Goal: Task Accomplishment & Management: Complete application form

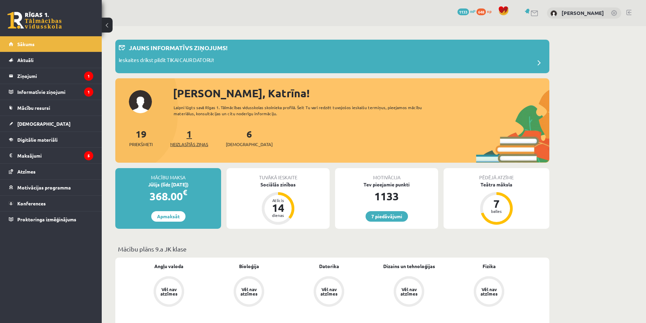
click at [190, 143] on span "Neizlasītās ziņas" at bounding box center [189, 144] width 38 height 7
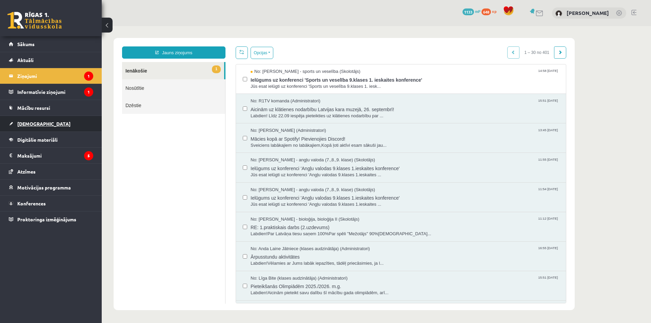
click at [38, 121] on link "[DEMOGRAPHIC_DATA]" at bounding box center [51, 124] width 84 height 16
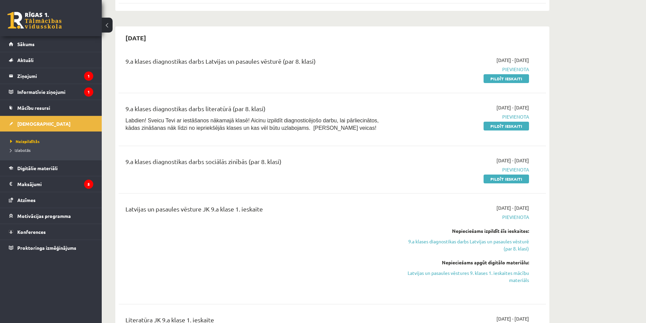
scroll to position [373, 0]
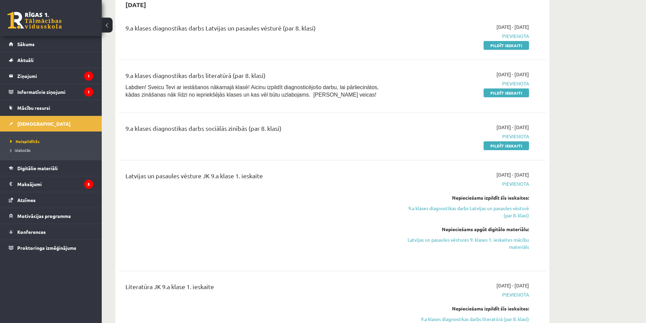
drag, startPoint x: 496, startPoint y: 94, endPoint x: 360, endPoint y: 29, distance: 151.3
click at [496, 94] on link "Pildīt ieskaiti" at bounding box center [506, 93] width 45 height 9
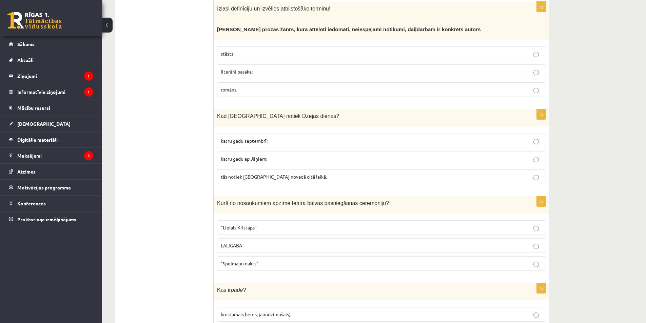
scroll to position [577, 0]
click at [243, 138] on span "katru gadu septembrī;" at bounding box center [244, 141] width 47 height 6
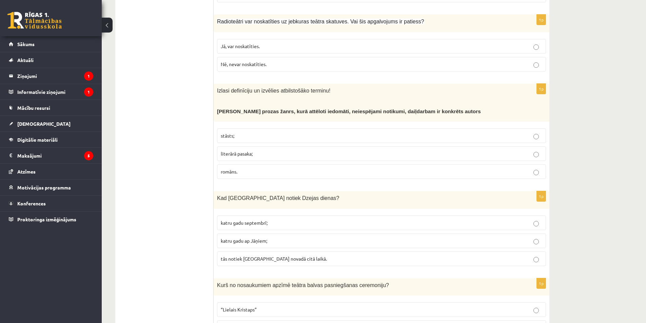
scroll to position [475, 0]
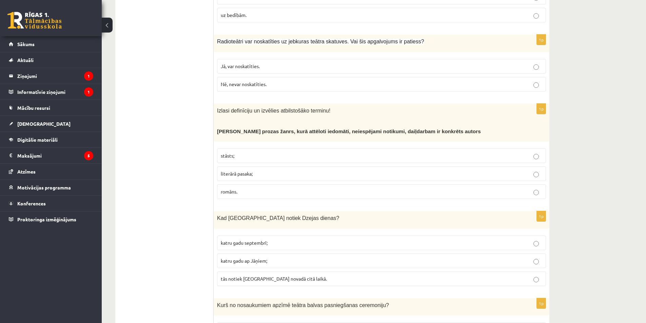
click at [246, 171] on span "literārā pasaka;" at bounding box center [237, 174] width 32 height 6
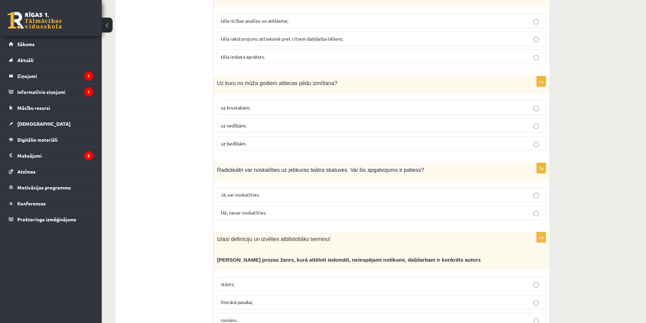
scroll to position [339, 0]
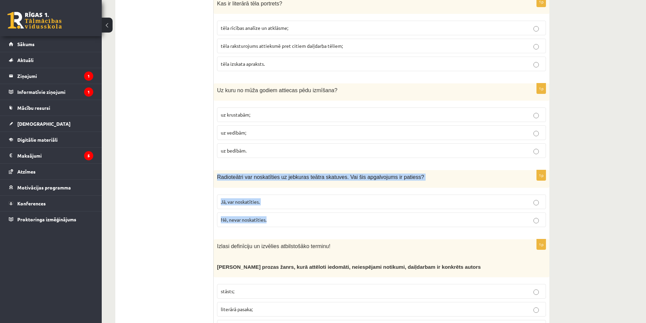
drag, startPoint x: 216, startPoint y: 170, endPoint x: 294, endPoint y: 213, distance: 88.5
click at [294, 213] on div "1p Radioteātri var noskatīties uz jebkuras teātra skatuves. Vai šis apgalvojums…" at bounding box center [382, 201] width 336 height 62
copy div "Radioteātri var noskatīties uz jebkuras teātra skatuves. Vai šis apgalvojums ir…"
click at [285, 216] on label "Nē, nevar noskatīties." at bounding box center [381, 220] width 329 height 15
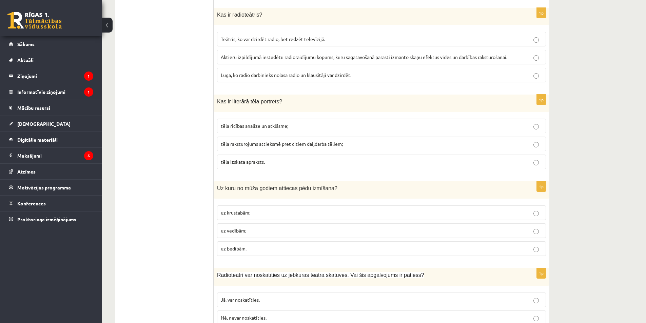
scroll to position [237, 0]
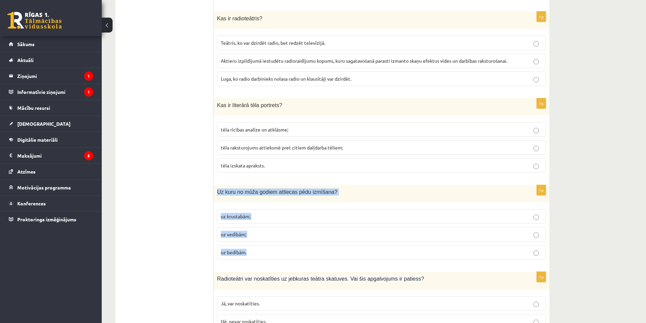
drag, startPoint x: 217, startPoint y: 184, endPoint x: 251, endPoint y: 237, distance: 63.8
click at [252, 245] on div "1p Uz kuru no mūža godiem attiecas pēdu izmīšana? uz krustabām; uz vedībām; uz …" at bounding box center [382, 225] width 336 height 80
copy div "Uz kuru no mūža godiem attiecas pēdu izmīšana? uz krustabām; uz vedībām; uz bed…"
click at [257, 231] on p "uz vedībām;" at bounding box center [382, 234] width 322 height 7
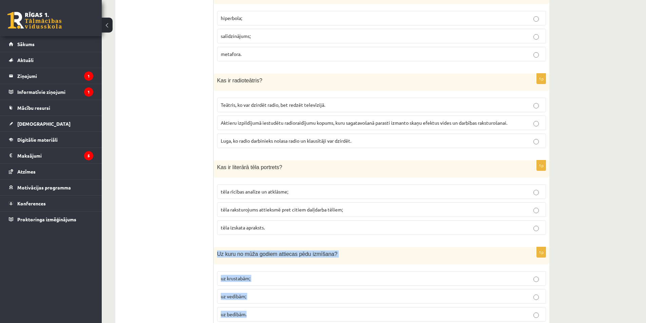
scroll to position [170, 0]
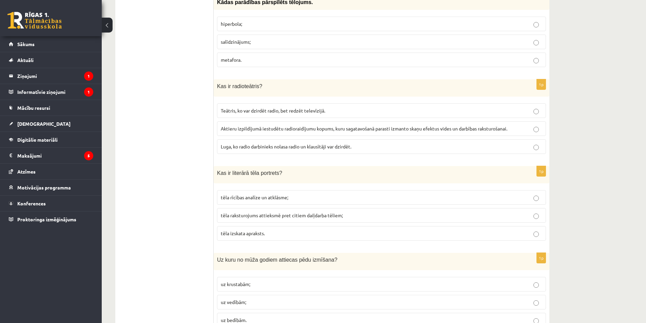
click at [277, 212] on span "tēla raksturojums attieksmē pret citiem daiļdarba tēliem;" at bounding box center [282, 215] width 122 height 6
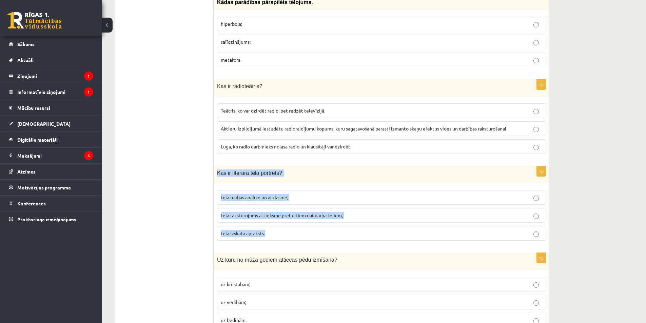
drag, startPoint x: 217, startPoint y: 166, endPoint x: 293, endPoint y: 227, distance: 98.2
click at [293, 227] on div "1p Kas ir literārā tēla portrets? tēla rīcības analīze un atklāsme; tēla rakstu…" at bounding box center [382, 206] width 336 height 80
copy div "Kas ir literārā tēla portrets? tēla rīcības analīze un atklāsme; tēla raksturoj…"
click at [256, 230] on span "tēla izskata apraksts." at bounding box center [243, 233] width 44 height 6
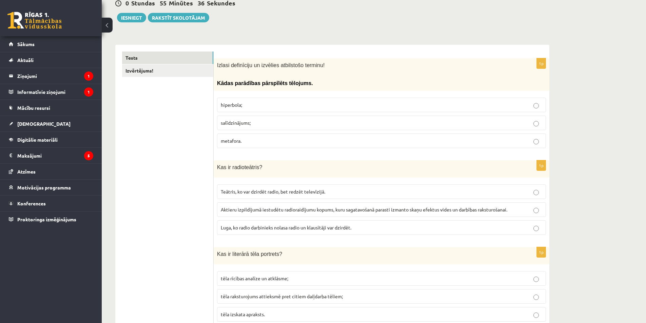
scroll to position [68, 0]
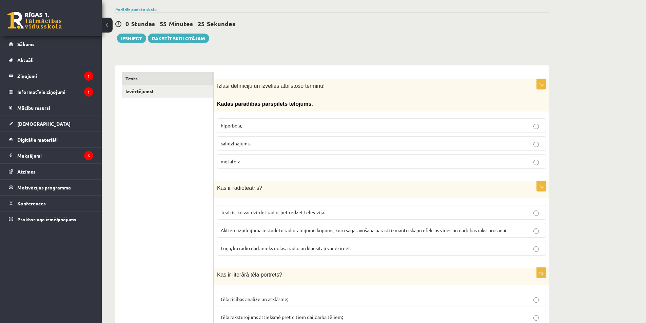
click at [275, 223] on label "Aktieru izpildījumā iestudētu radioraidījumu kopums, kuru sagatavošanā parasti …" at bounding box center [381, 230] width 329 height 15
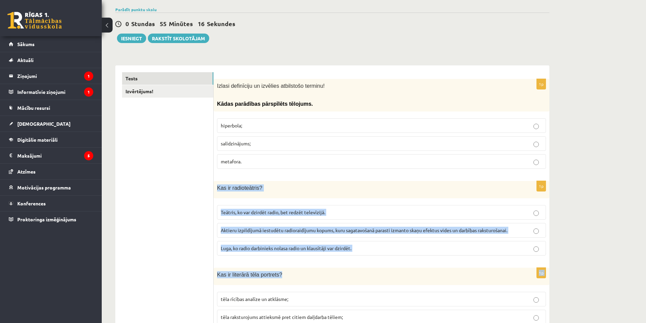
drag, startPoint x: 217, startPoint y: 182, endPoint x: 329, endPoint y: 254, distance: 133.2
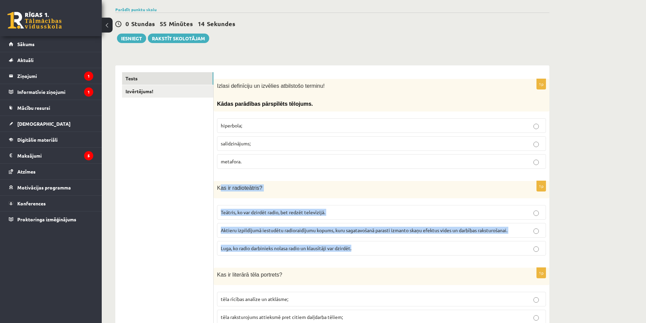
drag, startPoint x: 225, startPoint y: 180, endPoint x: 360, endPoint y: 240, distance: 148.2
click at [360, 240] on div "1p Kas ir radioteātris? Teātris, ko var dzirdēt radio, bet redzēt televīzijā. A…" at bounding box center [382, 221] width 336 height 80
copy div "as ir radioteātris? Teātris, ko var dzirdēt radio, bet redzēt televīzijā. Aktie…"
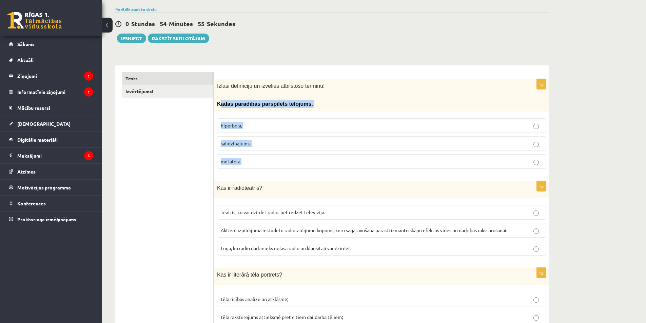
drag, startPoint x: 219, startPoint y: 98, endPoint x: 256, endPoint y: 162, distance: 74.0
click at [256, 162] on div "1p Izlasi definīciju un izvēlies atbilstošo terminu! Kādas parādības pārspīlēts…" at bounding box center [382, 126] width 336 height 95
drag, startPoint x: 222, startPoint y: 94, endPoint x: 251, endPoint y: 108, distance: 31.7
click at [251, 108] on div "1p Izlasi definīciju un izvēlies atbilstošo terminu! Kādas parādības pārspīlēts…" at bounding box center [382, 126] width 336 height 95
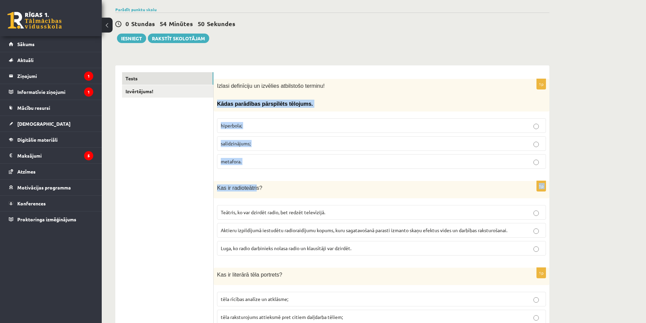
drag, startPoint x: 214, startPoint y: 98, endPoint x: 253, endPoint y: 169, distance: 80.5
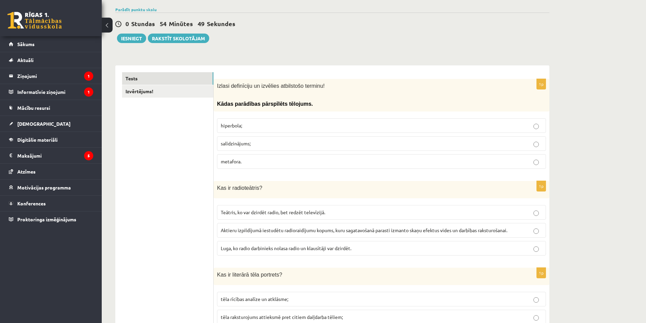
drag, startPoint x: 183, startPoint y: 144, endPoint x: 184, endPoint y: 137, distance: 6.8
drag, startPoint x: 215, startPoint y: 98, endPoint x: 242, endPoint y: 127, distance: 39.1
click at [249, 151] on div "1p Izlasi definīciju un izvēlies atbilstošo terminu! Kādas parādības pārspīlēts…" at bounding box center [382, 126] width 336 height 95
copy div "Kādas parādības pārspīlēts tēlojums. hiperbola; salīdzinājums; metafora."
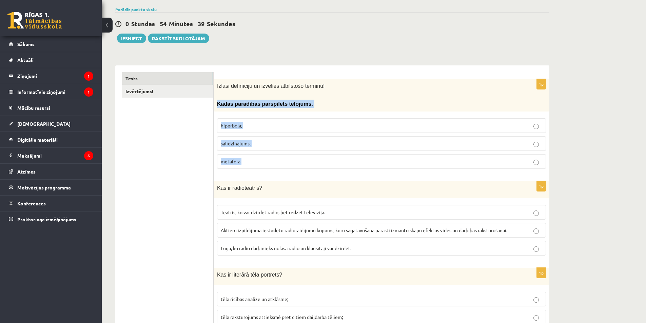
click at [276, 118] on label "hiperbola;" at bounding box center [381, 125] width 329 height 15
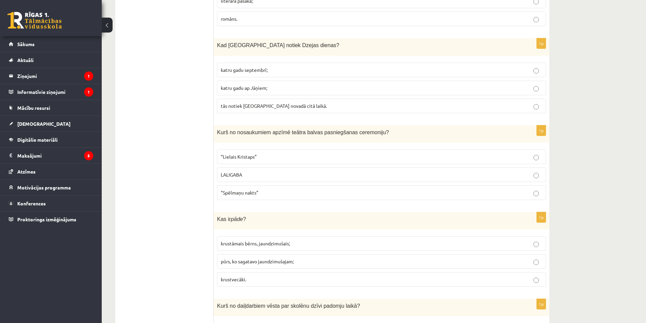
scroll to position [746, 0]
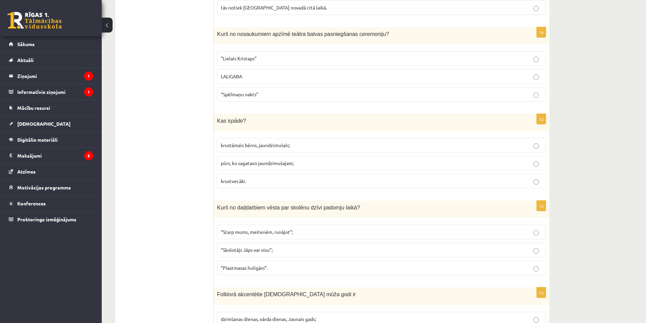
click at [232, 73] on span "LALIGABA" at bounding box center [231, 76] width 21 height 6
click at [275, 142] on p "krustāmais bērns, jaundzimušais;" at bounding box center [382, 145] width 322 height 7
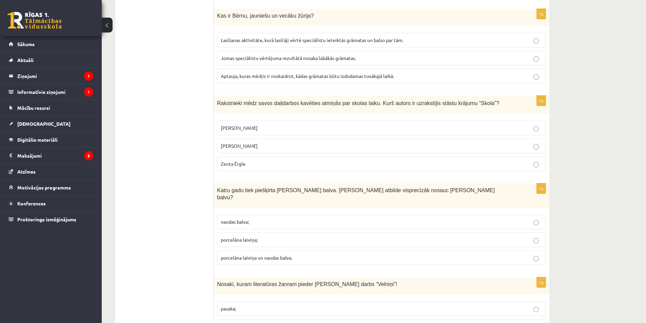
scroll to position [1696, 0]
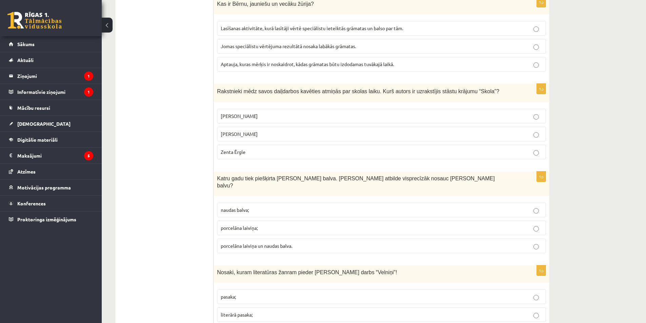
click at [267, 243] on span "porcelāna laiviņa un naudas balva." at bounding box center [257, 246] width 72 height 6
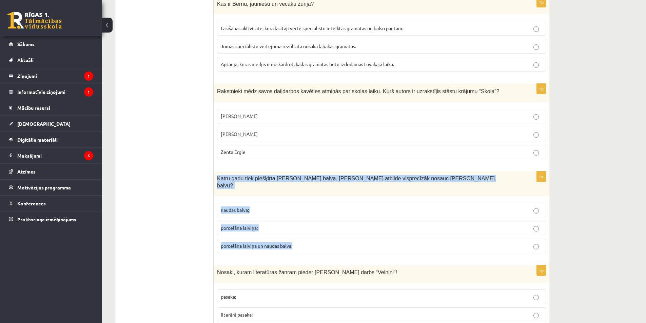
drag, startPoint x: 217, startPoint y: 155, endPoint x: 308, endPoint y: 206, distance: 104.5
click at [311, 215] on div "1p Katru gadu tiek piešķirta Jāņa Baltvilka balva. Kura atbilde visprecīzāk nos…" at bounding box center [382, 215] width 336 height 87
copy div "Katru gadu tiek piešķirta Jāņa Baltvilka balva. Kura atbilde visprecīzāk nosauc…"
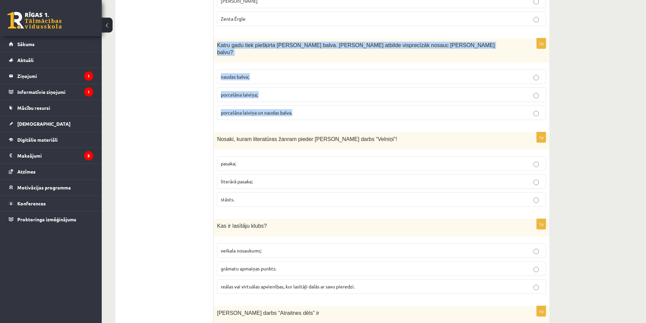
scroll to position [1832, 0]
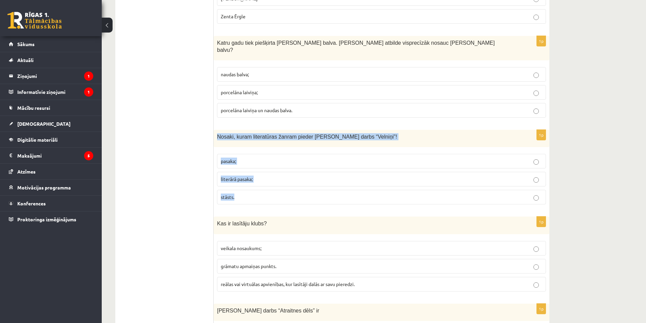
drag, startPoint x: 216, startPoint y: 106, endPoint x: 255, endPoint y: 162, distance: 68.7
click at [255, 162] on div "1p Nosaki, kuram literatūras žanram pieder Rūdolfa Blaumaņa darbs “Velniņi”! pa…" at bounding box center [382, 170] width 336 height 80
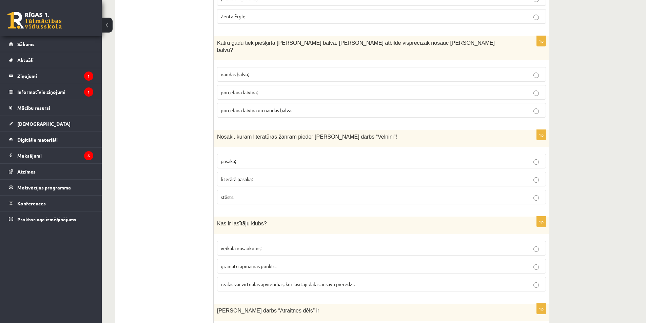
click at [237, 176] on span "literārā pasaka;" at bounding box center [237, 179] width 32 height 6
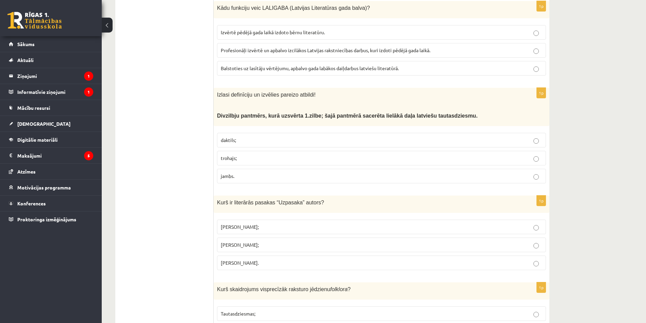
scroll to position [2540, 0]
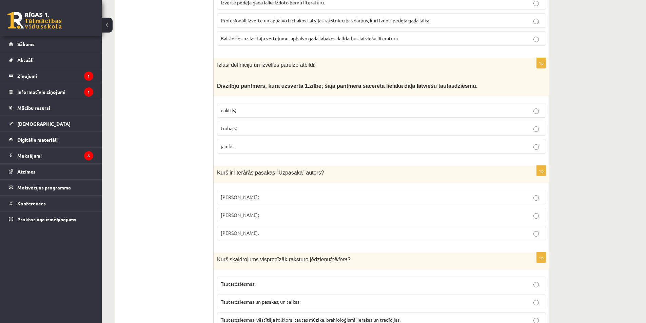
click at [265, 317] on span "Tautasdziesmas, vēstītāja folklora, tautas mūzika, brahioloģismi, ieražas un tr…" at bounding box center [311, 320] width 180 height 6
drag, startPoint x: 271, startPoint y: 142, endPoint x: 295, endPoint y: 145, distance: 23.6
click at [295, 170] on span "Kurš ir literārās pasakas “Uzpasaka” autors?" at bounding box center [270, 173] width 107 height 6
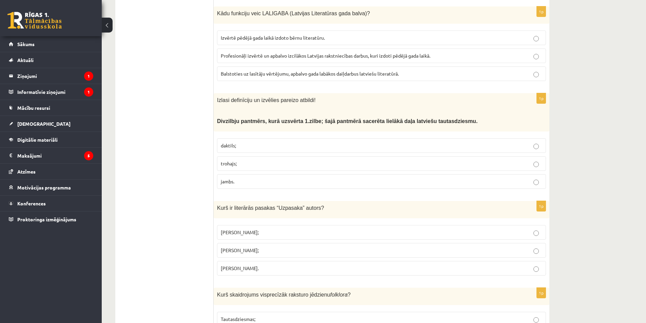
scroll to position [2472, 0]
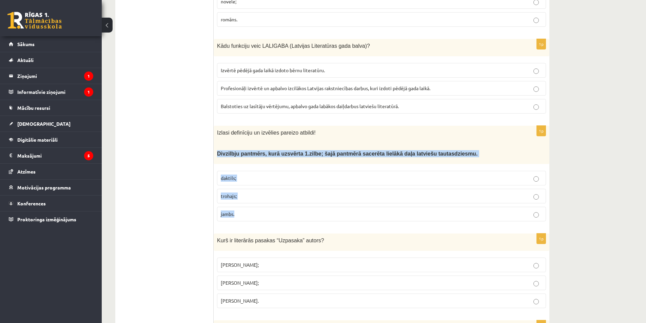
drag, startPoint x: 216, startPoint y: 123, endPoint x: 248, endPoint y: 179, distance: 64.2
click at [247, 189] on div "1p Izlasi definīciju un izvēlies pareizo atbildi! Divzilbju pantmērs, kurā uzsv…" at bounding box center [382, 176] width 336 height 101
copy div "Divzilbju pantmērs, kurā uzsvērta 1.zilbe; šajā pantmērā sacerēta lielākā daļa …"
click at [241, 193] on p "trohajs;" at bounding box center [382, 196] width 322 height 7
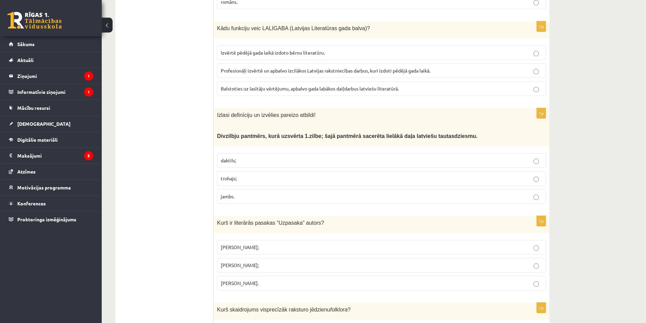
scroll to position [2506, 0]
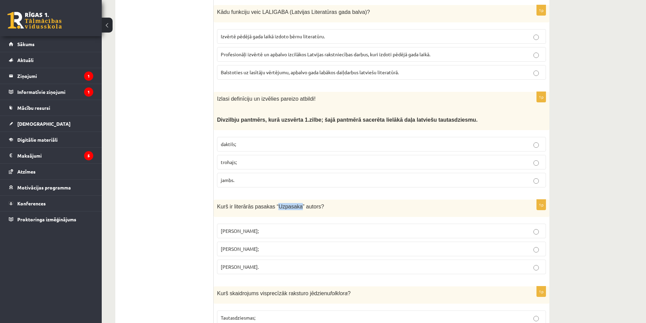
drag, startPoint x: 273, startPoint y: 175, endPoint x: 293, endPoint y: 177, distance: 19.4
click at [293, 204] on span "Kurš ir literārās pasakas “Uzpasaka” autors?" at bounding box center [270, 207] width 107 height 6
copy span "Uzpasaka"
click at [255, 228] on p "Imants Ziedonis;" at bounding box center [382, 231] width 322 height 7
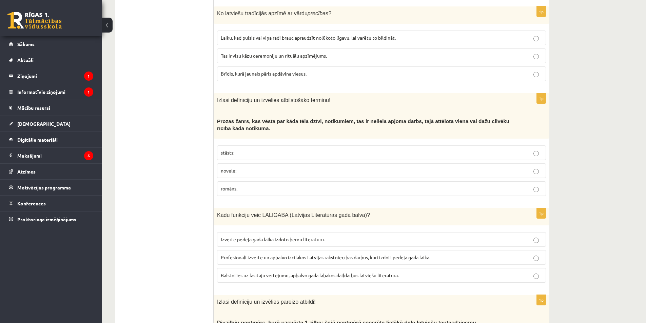
scroll to position [2302, 0]
click at [336, 255] on span "Profesionāļi izvērtē un apbalvo izcilākos Latvijas rakstniecības darbus, kuri i…" at bounding box center [326, 258] width 210 height 6
click at [329, 255] on span "Profesionāļi izvērtē un apbalvo izcilākos Latvijas rakstniecības darbus, kuri i…" at bounding box center [326, 258] width 210 height 6
drag, startPoint x: 220, startPoint y: 185, endPoint x: 217, endPoint y: 186, distance: 3.5
click at [217, 213] on span "Kādu funkciju veic LALIGABA (Latvijas Literatūras gada balva)?" at bounding box center [293, 216] width 153 height 6
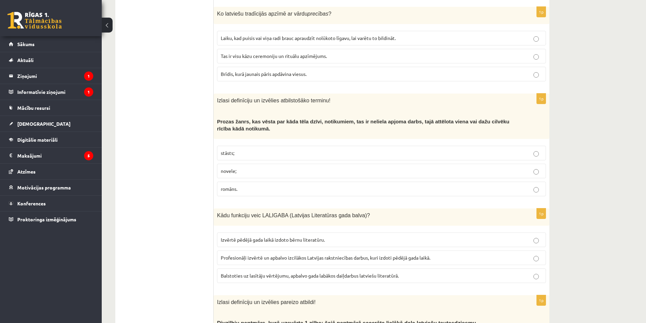
drag, startPoint x: 153, startPoint y: 198, endPoint x: 171, endPoint y: 196, distance: 18.1
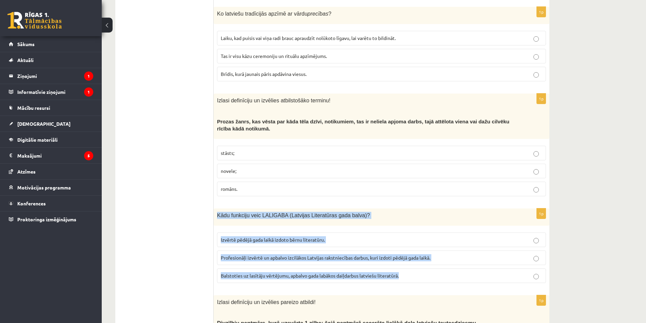
drag, startPoint x: 217, startPoint y: 187, endPoint x: 383, endPoint y: 231, distance: 170.9
click at [409, 248] on div "1p Kādu funkciju veic LALIGABA (Latvijas Literatūras gada balva)? Izvērtē pēdēj…" at bounding box center [382, 249] width 336 height 80
copy div "Kādu funkciju veic LALIGABA (Latvijas Literatūras gada balva)? Izvērtē pēdējā g…"
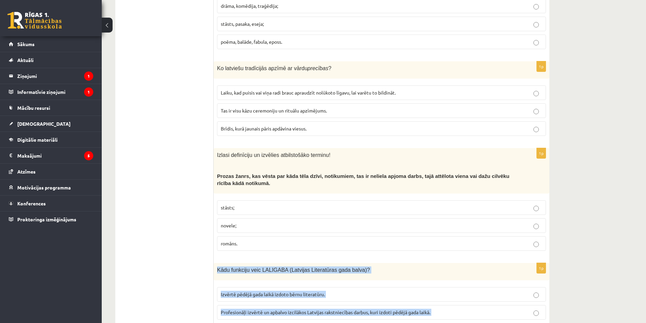
scroll to position [2235, 0]
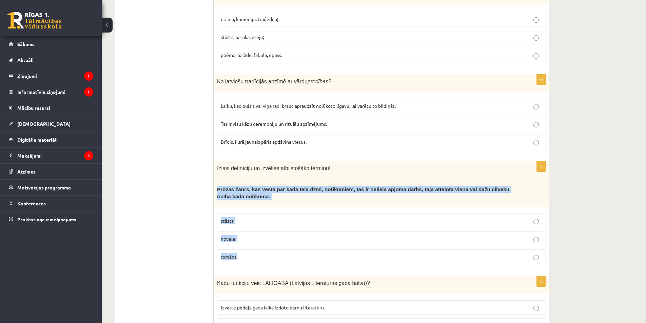
drag, startPoint x: 216, startPoint y: 160, endPoint x: 255, endPoint y: 231, distance: 81.0
click at [255, 231] on div "1p Izlasi definīciju un izvēlies atbilstošāko terminu! Prozas žanrs, kas vēsta …" at bounding box center [382, 215] width 336 height 108
copy div "Prozas žanrs, kas vēsta par kāda tēla dzīvi, notikumiem, tas ir neliela apjoma …"
click at [285, 214] on label "stāsts;" at bounding box center [381, 221] width 329 height 15
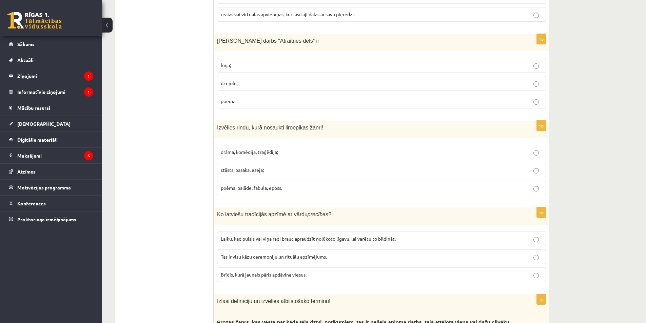
scroll to position [2099, 0]
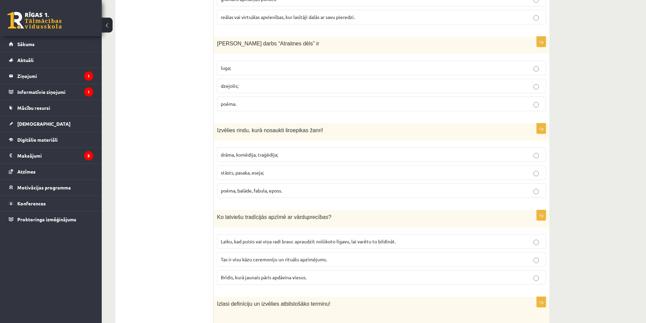
click at [255, 234] on label "Laiku, kad puisis vai viņa radi brauc apraudzīt nolūkoto līgavu, lai varētu to …" at bounding box center [381, 241] width 329 height 15
click at [234, 252] on label "Tas ir visu kāzu ceremoniju un rituālu apzīmējums." at bounding box center [381, 259] width 329 height 15
drag, startPoint x: 210, startPoint y: 186, endPoint x: 313, endPoint y: 234, distance: 114.0
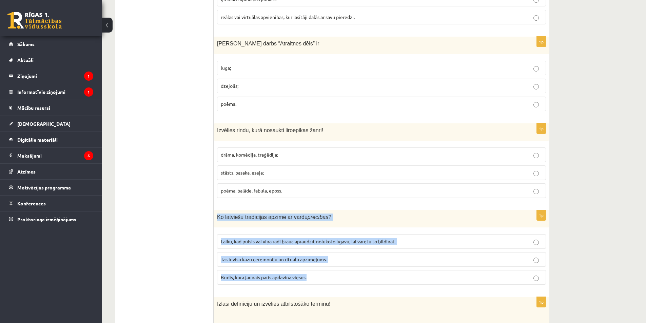
drag, startPoint x: 216, startPoint y: 189, endPoint x: 307, endPoint y: 244, distance: 106.4
click at [309, 246] on div "1p Ko latviešu tradīcijās apzīmē ar vārdu precības ? Laiku, kad puisis vai viņa…" at bounding box center [382, 250] width 336 height 80
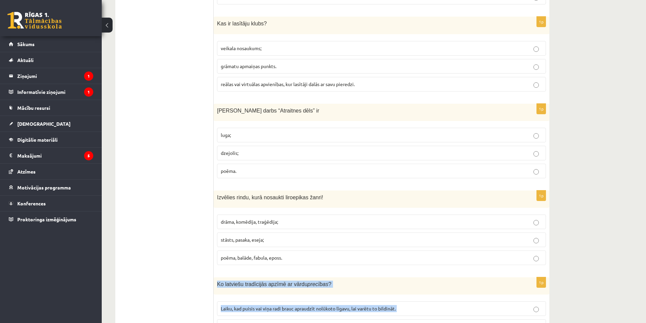
scroll to position [2031, 0]
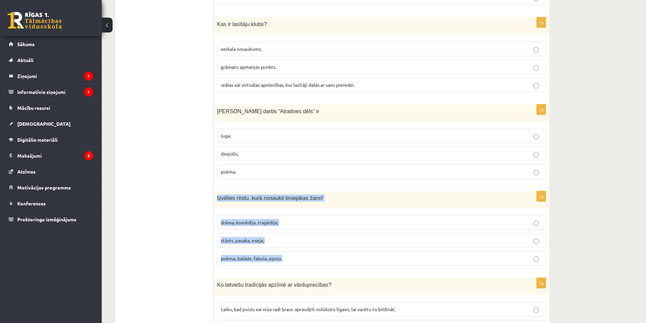
drag, startPoint x: 215, startPoint y: 162, endPoint x: 318, endPoint y: 231, distance: 124.7
click at [319, 231] on div "1p Izvēlies rindu, kurā nosaukti liroepikas žanri! drāma, komēdija, traģēdija; …" at bounding box center [382, 231] width 336 height 80
click at [305, 255] on p "poēma, balāde, fabula, eposs." at bounding box center [382, 258] width 322 height 7
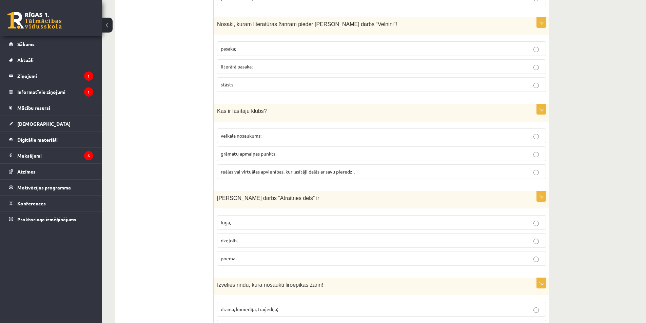
scroll to position [1929, 0]
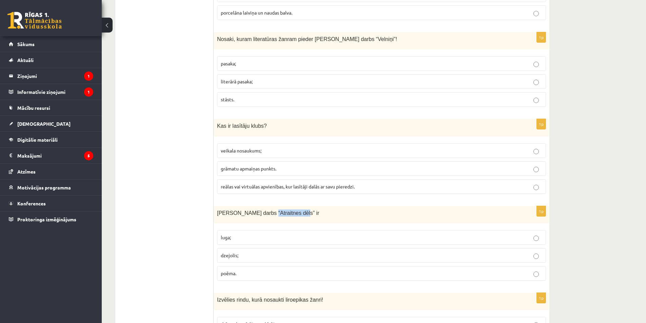
drag, startPoint x: 263, startPoint y: 185, endPoint x: 291, endPoint y: 187, distance: 28.6
click at [291, 206] on div "Viļa Plūdoņa darbs “Atraitnes dēls” ir" at bounding box center [382, 214] width 336 height 17
drag, startPoint x: 217, startPoint y: 182, endPoint x: 280, endPoint y: 254, distance: 94.9
click at [280, 254] on div "1p Viļa Plūdoņa darbs “Atraitnes dēls” ir luga; dzejolis; poēma." at bounding box center [382, 246] width 336 height 80
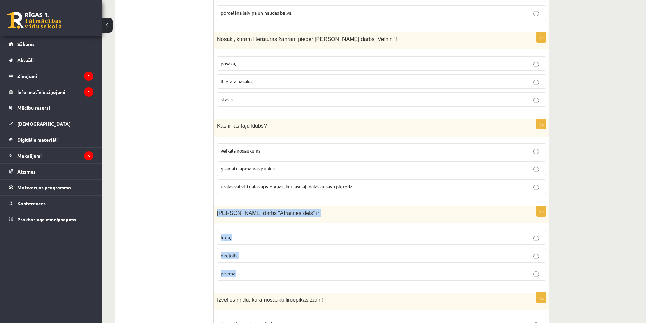
click at [227, 252] on span "dzejolis;" at bounding box center [230, 255] width 18 height 6
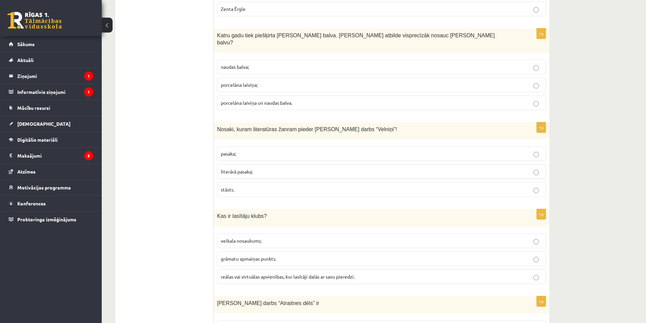
scroll to position [1861, 0]
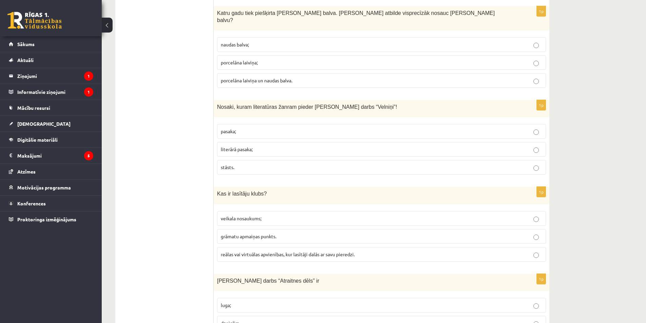
drag, startPoint x: 248, startPoint y: 226, endPoint x: 228, endPoint y: 230, distance: 20.3
click at [247, 251] on span "reālas vai virtuālas apvienības, kur lasītāji dalās ar savu pieredzi." at bounding box center [288, 254] width 134 height 6
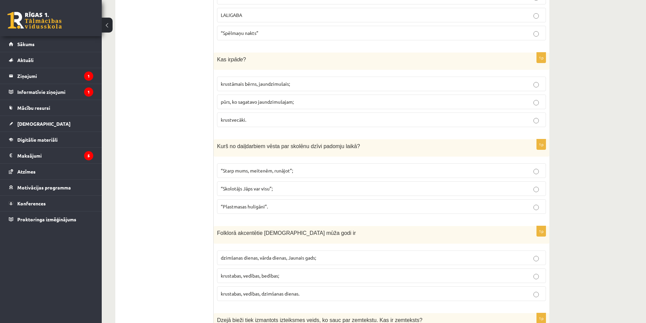
scroll to position [844, 0]
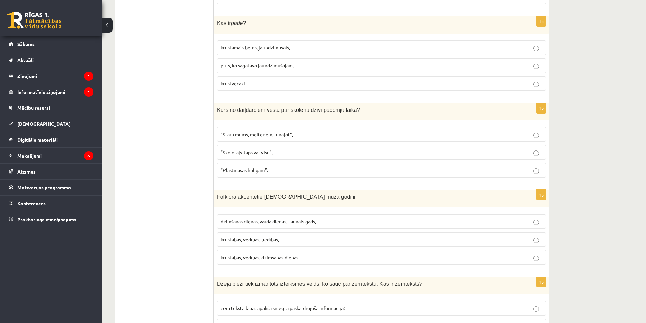
click at [246, 131] on span "“Starp mums, meitenēm, runājot”;" at bounding box center [257, 134] width 72 height 6
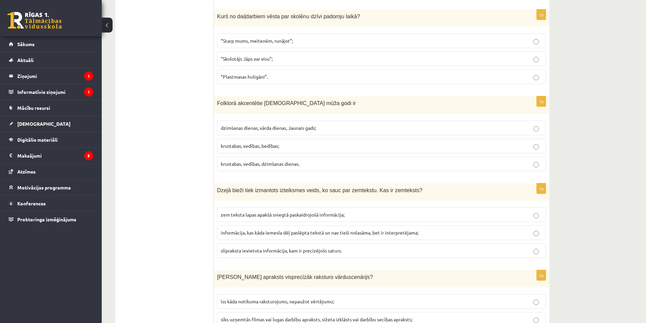
scroll to position [980, 0]
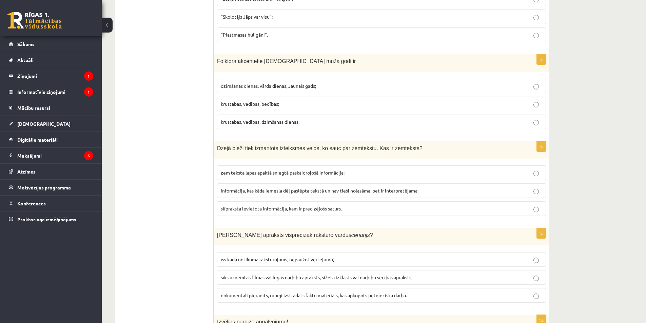
click at [256, 83] on span "dzimšanas dienas, vārda dienas, Jaunais gads;" at bounding box center [268, 86] width 95 height 6
click at [246, 101] on span "krustabas, vedības, bedības;" at bounding box center [250, 104] width 58 height 6
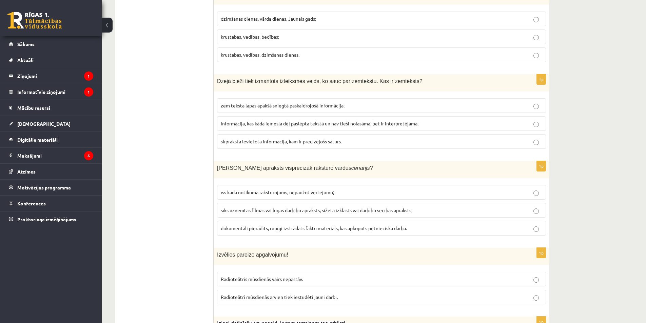
scroll to position [1047, 0]
click at [240, 120] on label "informācija, kas kāda iemesla dēļ paslēpta tekstā un nav tieši nolasāma, bet ir…" at bounding box center [381, 123] width 329 height 15
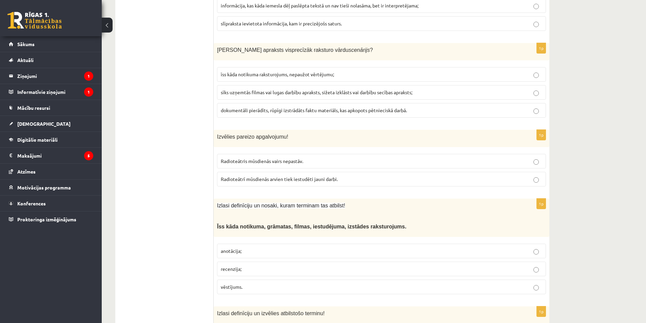
scroll to position [1183, 0]
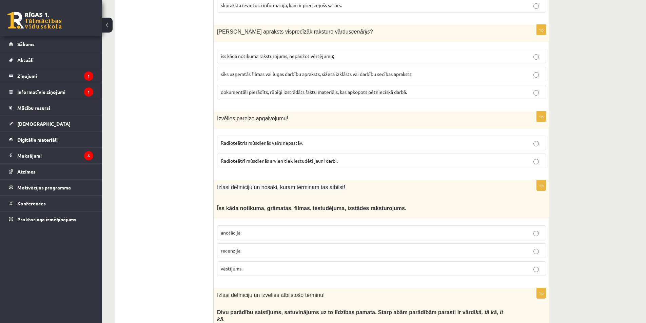
click at [243, 71] on span "sīks uzņemtās filmas vai lugas darbību apraksts, sižeta izklāsts vai darbību se…" at bounding box center [317, 74] width 192 height 6
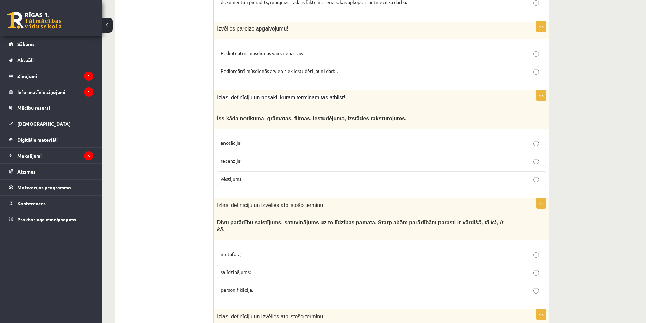
scroll to position [1285, 0]
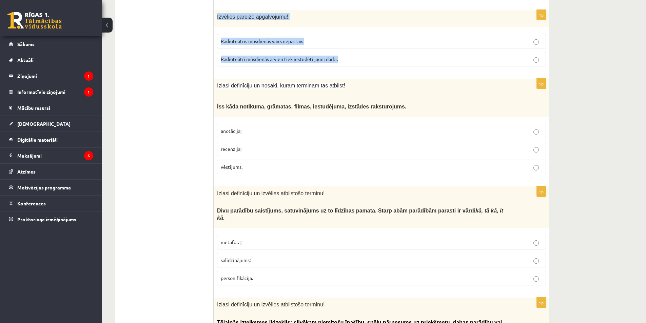
drag, startPoint x: 218, startPoint y: 9, endPoint x: 358, endPoint y: 61, distance: 149.0
click at [358, 61] on div "1p Izvēlies pareizo apgalvojumu! Radioteātris mūsdienās vairs nepastāv. Radiote…" at bounding box center [382, 41] width 336 height 62
click at [236, 58] on label "Radioteātrī mūsdienās arvien tiek iestudēti jauni darbi." at bounding box center [381, 59] width 329 height 15
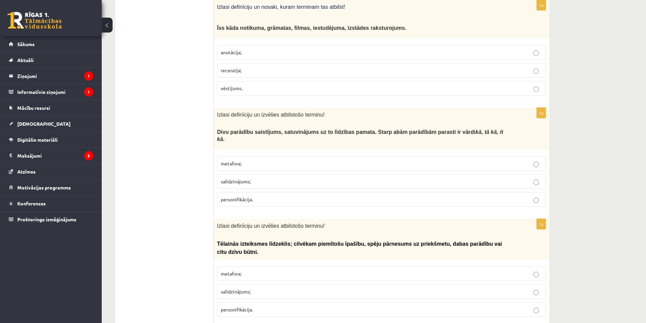
scroll to position [1353, 0]
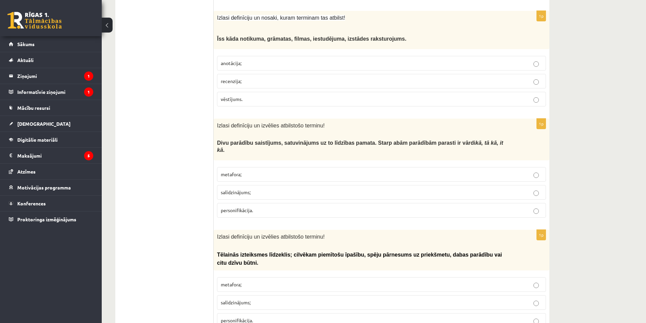
click at [230, 78] on span "recenzija;" at bounding box center [231, 81] width 21 height 6
click at [217, 36] on span "Ī" at bounding box center [217, 39] width 1 height 6
click at [188, 58] on ul "Tests Izvērtējums!" at bounding box center [168, 153] width 92 height 2732
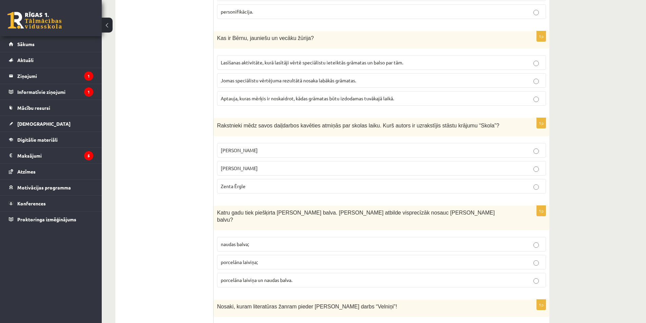
scroll to position [1658, 0]
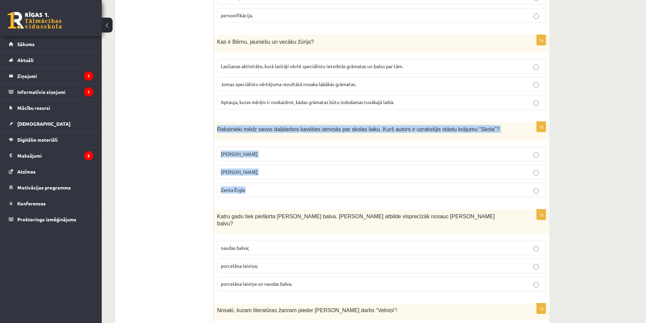
drag, startPoint x: 215, startPoint y: 107, endPoint x: 255, endPoint y: 171, distance: 76.0
click at [255, 171] on div "1p Rakstnieki mēdz savos daiļdarbos kavēties atmiņās par skolas laiku. Kurš aut…" at bounding box center [382, 162] width 336 height 81
click at [260, 151] on p "Pauls Bankovskis" at bounding box center [382, 154] width 322 height 7
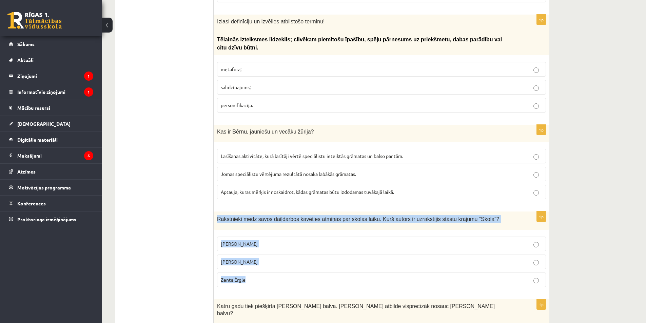
scroll to position [1556, 0]
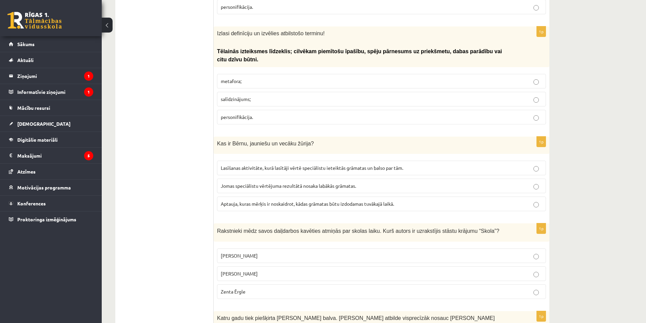
click at [267, 165] on span "Lasīšanas aktivitāte, kurā lasītāji vērtē speciālistu ieteiktās grāmatas un bal…" at bounding box center [312, 168] width 182 height 6
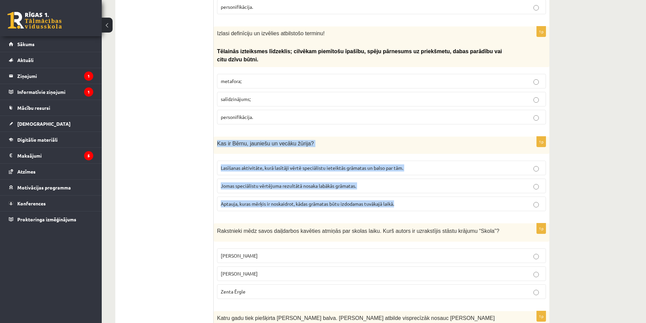
drag, startPoint x: 215, startPoint y: 121, endPoint x: 405, endPoint y: 186, distance: 200.7
click at [405, 186] on div "1p Kas ir Bērnu, jauniešu un vecāku žūrija? Lasīšanas aktivitāte, kurā lasītāji…" at bounding box center [382, 177] width 336 height 80
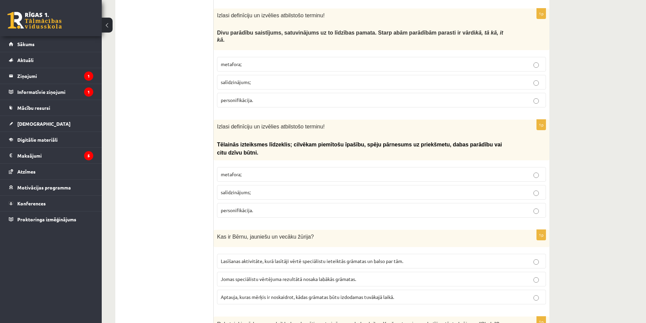
scroll to position [1454, 0]
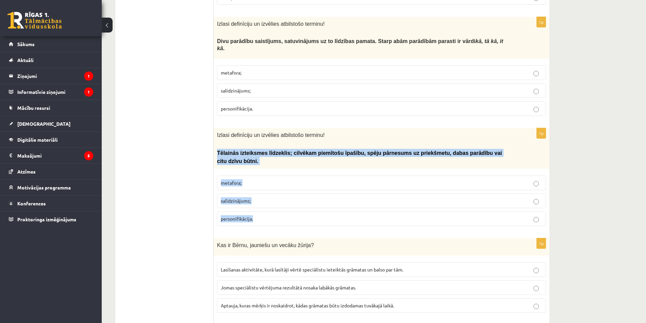
drag, startPoint x: 215, startPoint y: 140, endPoint x: 274, endPoint y: 184, distance: 73.4
click at [272, 198] on div "1p Izlasi definīciju un izvēlies atbilstošo terminu! Tēlainās izteiksmes līdzek…" at bounding box center [382, 179] width 336 height 103
click at [244, 212] on label "personifikācija." at bounding box center [381, 219] width 329 height 15
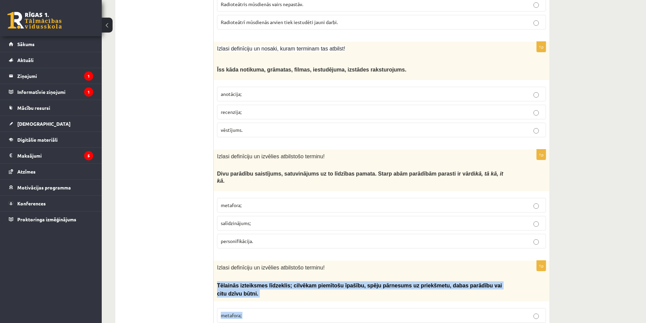
scroll to position [1319, 0]
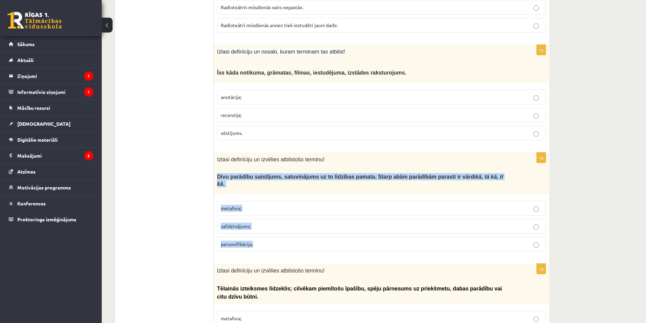
drag, startPoint x: 217, startPoint y: 170, endPoint x: 294, endPoint y: 233, distance: 100.3
click at [294, 233] on div "1p Izlasi definīciju un izvēlies atbilstošo terminu! Divu parādību saistījums, …" at bounding box center [382, 205] width 336 height 104
click at [240, 219] on label "salīdzinājums;" at bounding box center [381, 226] width 329 height 15
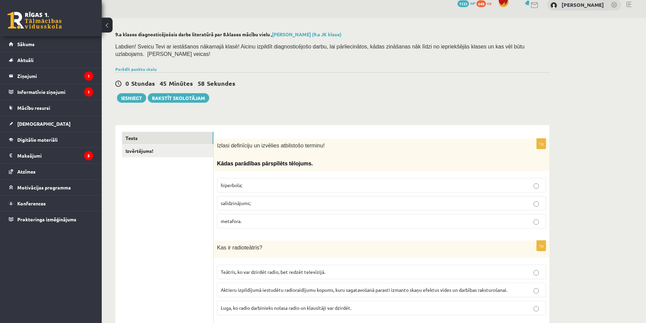
scroll to position [0, 0]
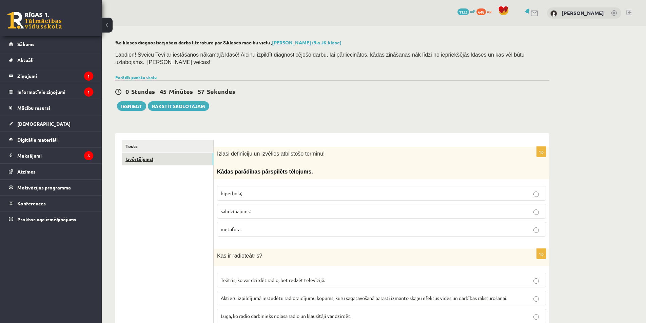
click at [154, 154] on link "Izvērtējums!" at bounding box center [167, 159] width 91 height 13
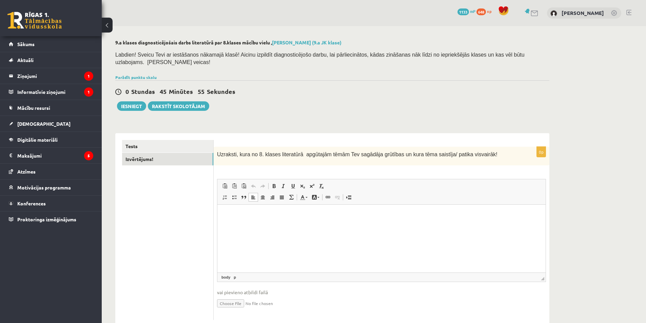
click at [247, 224] on html at bounding box center [381, 215] width 328 height 21
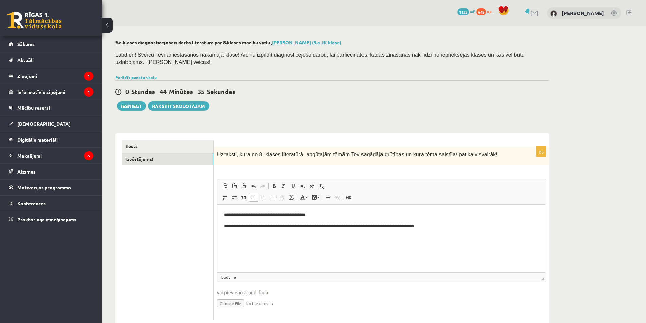
click at [326, 216] on p "**********" at bounding box center [381, 215] width 315 height 7
click at [137, 101] on button "Iesniegt" at bounding box center [131, 105] width 29 height 9
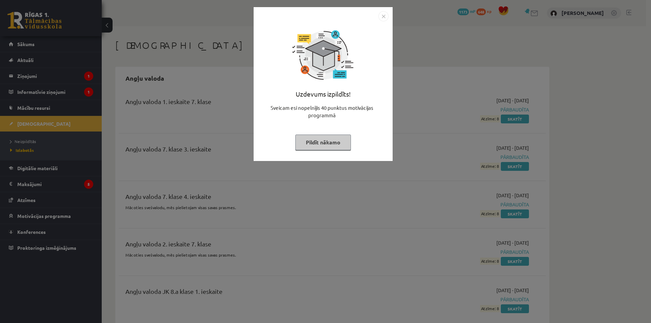
click at [329, 144] on button "Pildīt nākamo" at bounding box center [323, 143] width 56 height 16
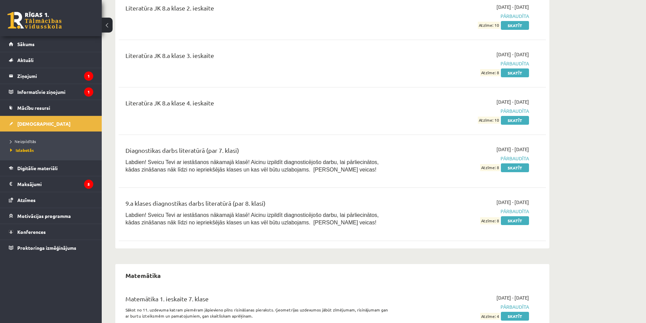
scroll to position [5732, 0]
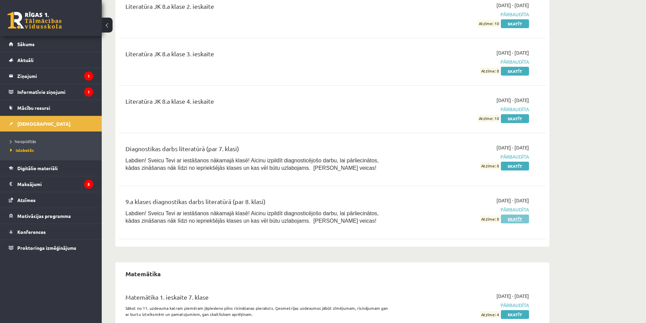
click at [513, 215] on link "Skatīt" at bounding box center [515, 219] width 28 height 9
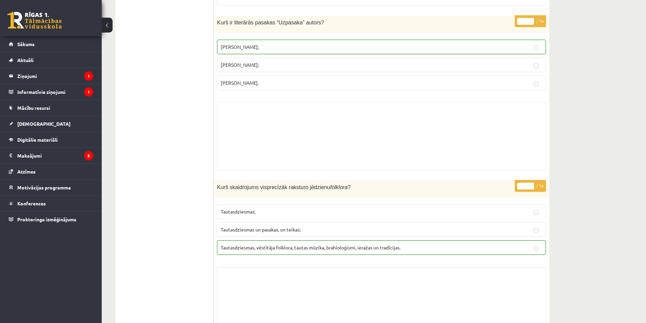
scroll to position [4867, 0]
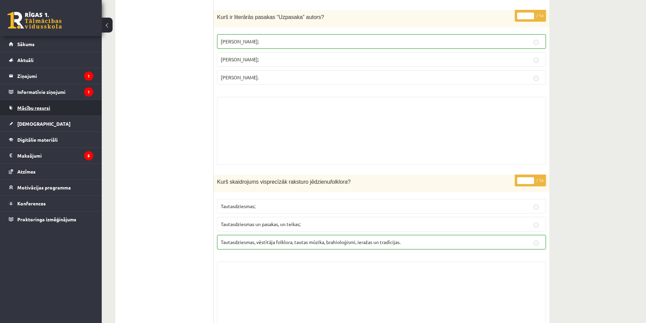
click at [56, 102] on link "Mācību resursi" at bounding box center [51, 108] width 84 height 16
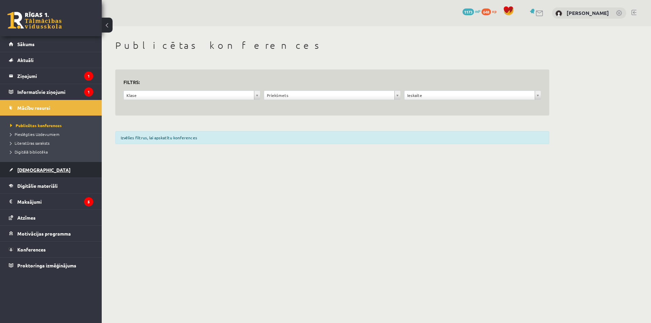
click at [32, 174] on link "[DEMOGRAPHIC_DATA]" at bounding box center [51, 170] width 84 height 16
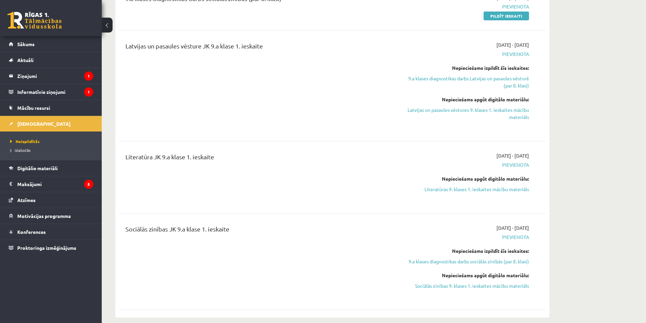
scroll to position [441, 0]
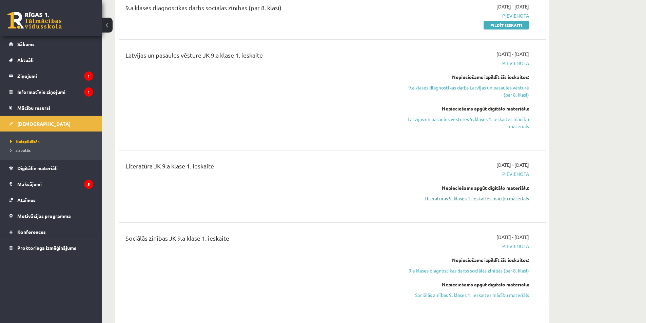
click at [465, 197] on link "Literatūras 9. klases 1. ieskaites mācību materiāls" at bounding box center [465, 198] width 128 height 7
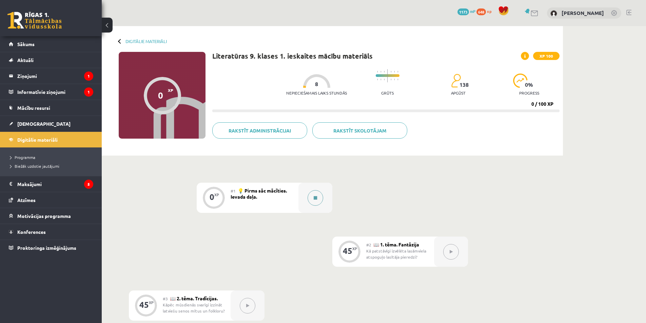
click at [310, 204] on div at bounding box center [315, 198] width 34 height 30
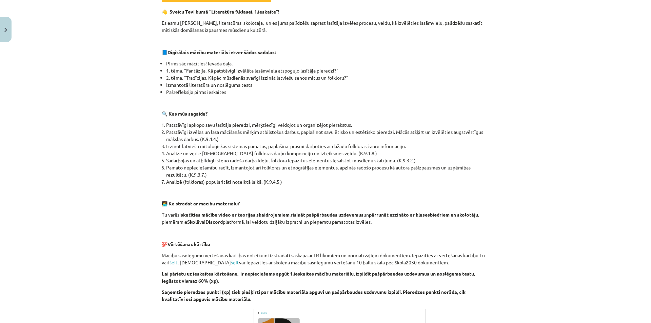
scroll to position [104, 0]
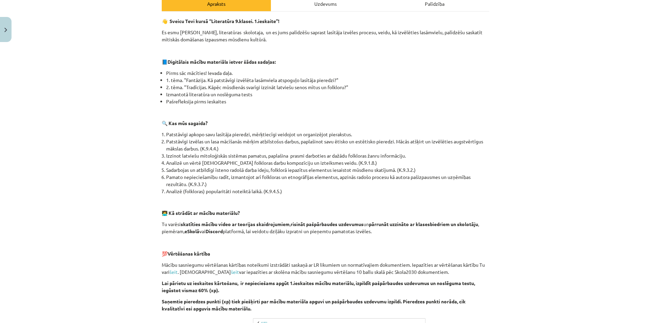
click at [308, 6] on div "Uzdevums" at bounding box center [325, 3] width 109 height 15
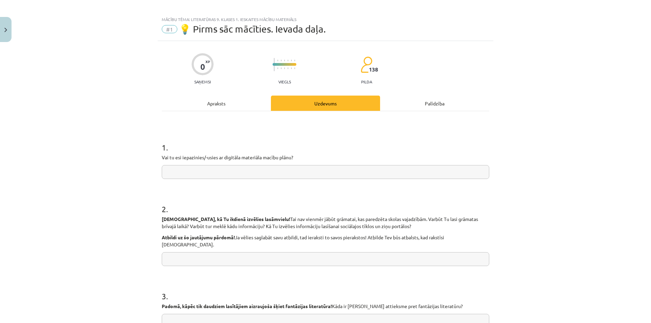
scroll to position [0, 0]
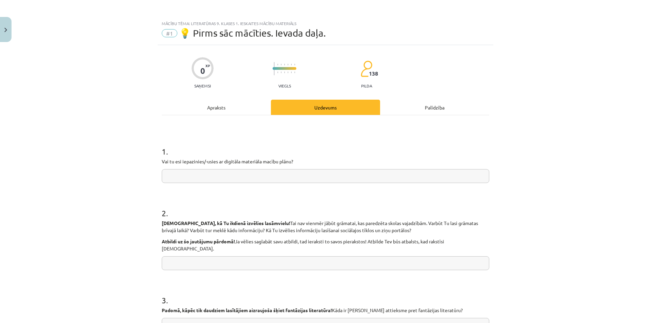
click at [210, 174] on input "text" at bounding box center [326, 176] width 328 height 14
type input "*"
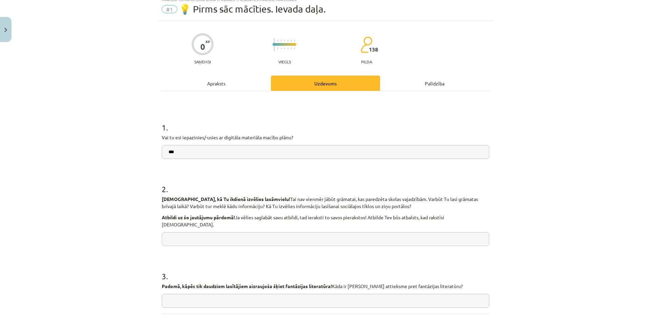
scroll to position [68, 0]
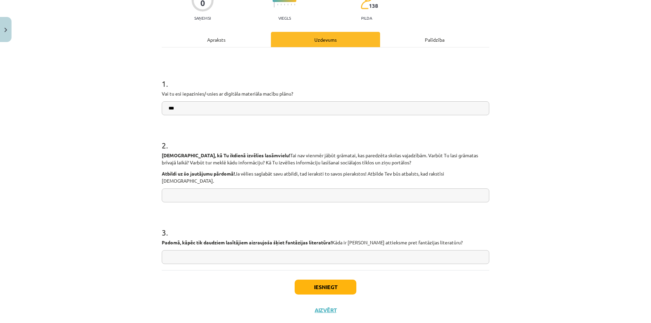
type input "***"
click at [194, 189] on input "text" at bounding box center [326, 196] width 328 height 14
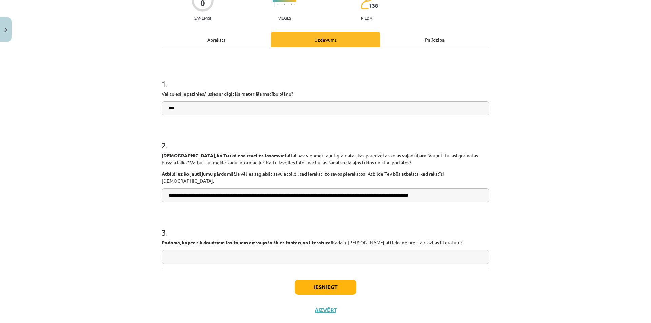
click at [412, 191] on input "**********" at bounding box center [326, 196] width 328 height 14
drag, startPoint x: 443, startPoint y: 190, endPoint x: 431, endPoint y: 191, distance: 11.9
click at [431, 191] on input "**********" at bounding box center [326, 196] width 328 height 14
click at [459, 193] on input "**********" at bounding box center [326, 196] width 328 height 14
click at [393, 190] on input "**********" at bounding box center [326, 196] width 328 height 14
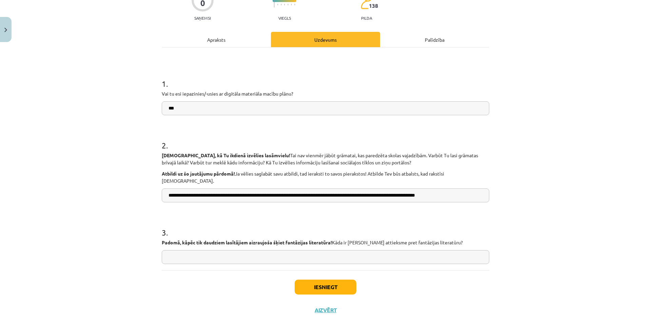
click at [399, 189] on input "**********" at bounding box center [326, 196] width 328 height 14
click at [453, 190] on input "**********" at bounding box center [326, 196] width 328 height 14
click at [228, 251] on input "text" at bounding box center [326, 257] width 328 height 14
click at [413, 189] on input "**********" at bounding box center [326, 196] width 328 height 14
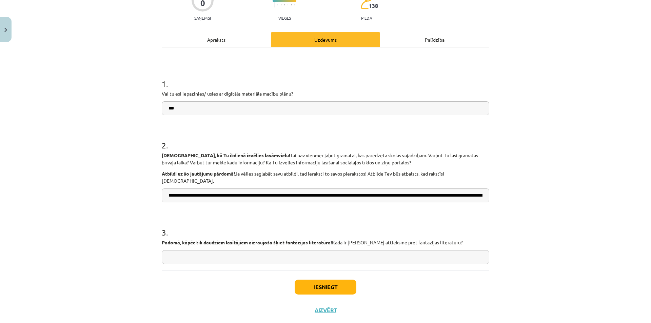
type input "**********"
click at [179, 250] on input "text" at bounding box center [326, 257] width 328 height 14
type input "*"
click at [301, 250] on input "**********" at bounding box center [326, 257] width 328 height 14
click at [417, 250] on input "**********" at bounding box center [326, 257] width 328 height 14
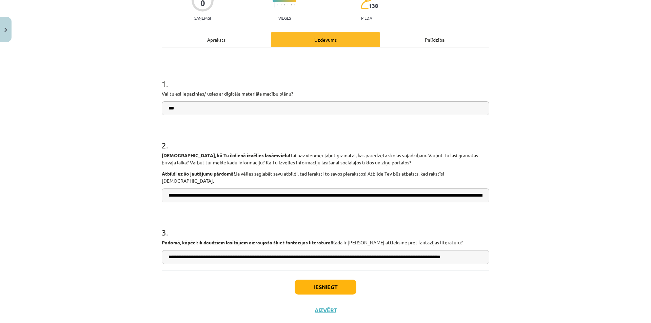
scroll to position [0, 6]
click at [440, 251] on input "**********" at bounding box center [326, 257] width 328 height 14
click at [480, 251] on input "**********" at bounding box center [326, 257] width 328 height 14
click at [481, 251] on input "**********" at bounding box center [326, 257] width 328 height 14
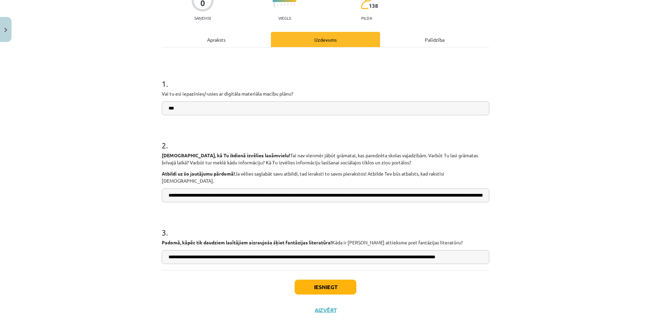
scroll to position [0, 0]
drag, startPoint x: 473, startPoint y: 254, endPoint x: 427, endPoint y: 250, distance: 46.3
click at [427, 250] on input "**********" at bounding box center [326, 257] width 328 height 14
type input "**********"
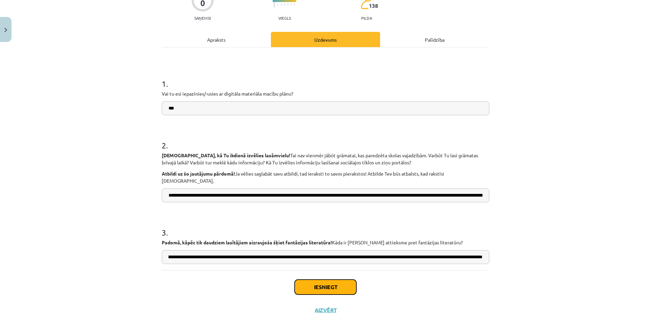
scroll to position [0, 0]
drag, startPoint x: 329, startPoint y: 279, endPoint x: 332, endPoint y: 273, distance: 7.4
click at [332, 280] on button "Iesniegt" at bounding box center [326, 287] width 62 height 15
drag, startPoint x: 332, startPoint y: 273, endPoint x: 314, endPoint y: 268, distance: 18.7
click at [314, 270] on div "Iesniegt Aizvērt" at bounding box center [326, 293] width 328 height 47
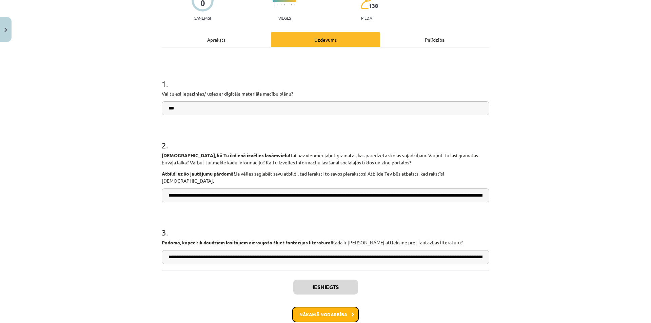
click at [338, 308] on button "Nākamā nodarbība" at bounding box center [325, 315] width 66 height 16
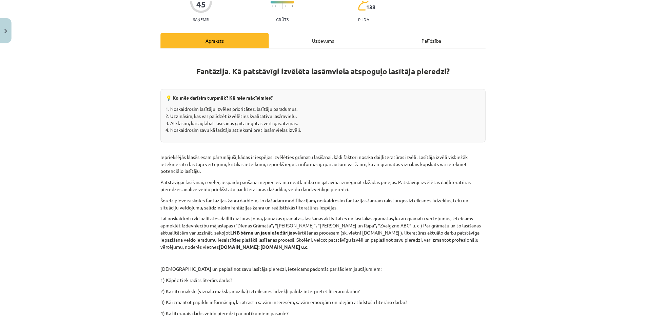
scroll to position [17, 0]
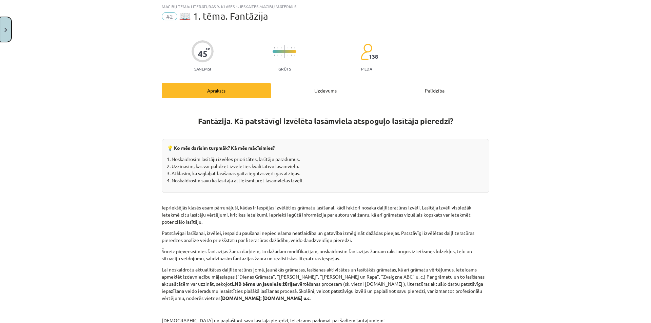
click at [9, 38] on button "Close" at bounding box center [6, 29] width 12 height 25
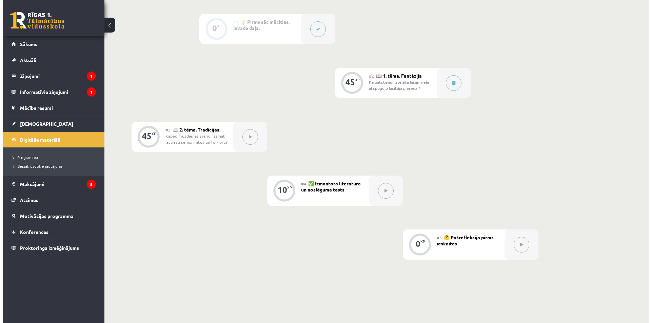
scroll to position [170, 0]
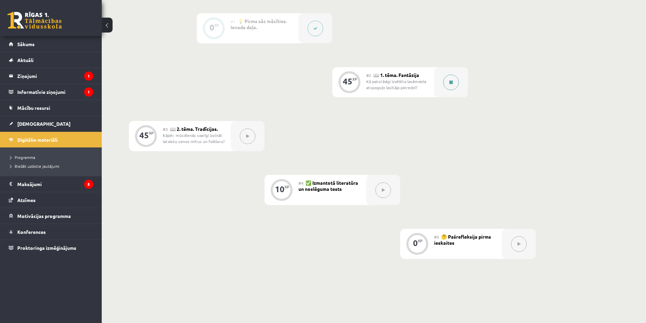
click at [439, 76] on div at bounding box center [451, 82] width 34 height 30
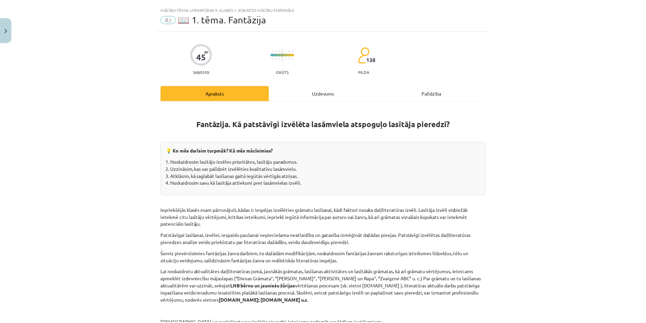
scroll to position [7, 0]
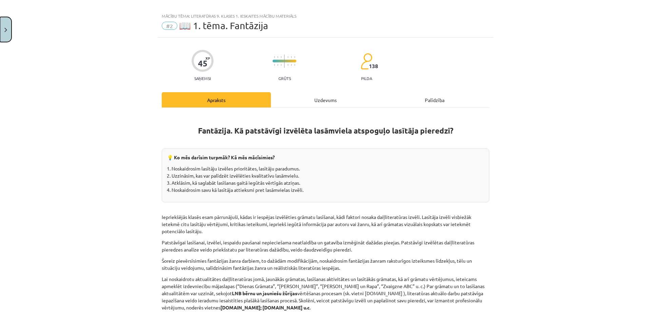
click at [0, 34] on button "Close" at bounding box center [6, 29] width 12 height 25
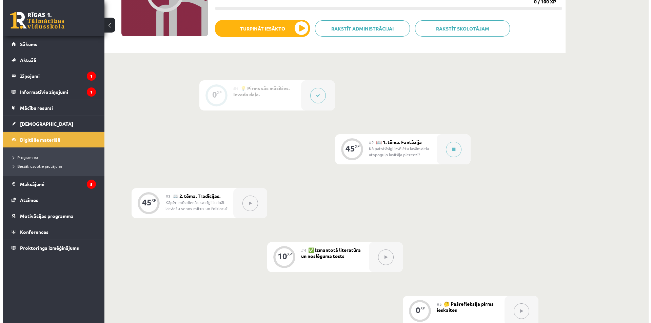
scroll to position [102, 0]
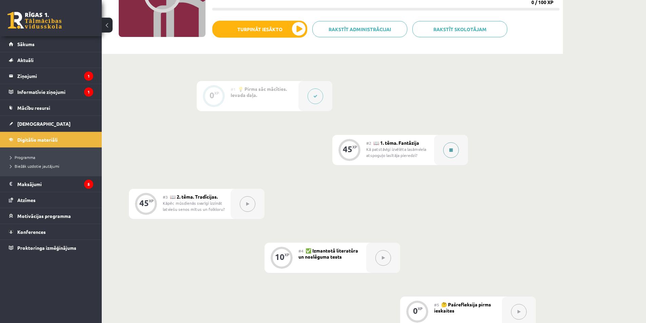
click at [444, 154] on div at bounding box center [451, 150] width 34 height 30
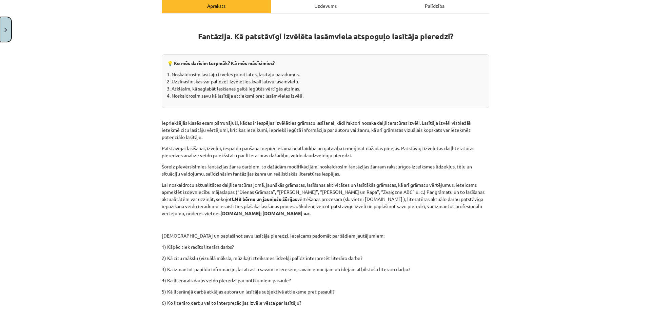
click at [3, 21] on button "Close" at bounding box center [6, 29] width 12 height 25
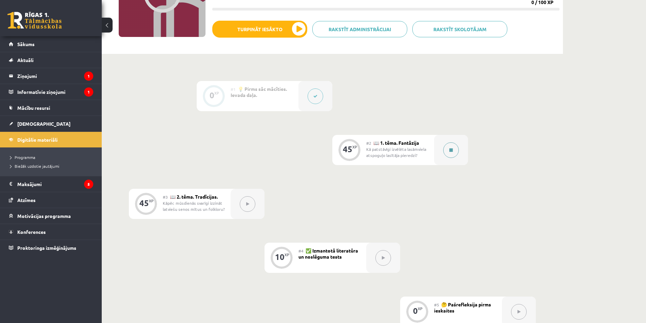
click at [455, 154] on button at bounding box center [451, 150] width 16 height 16
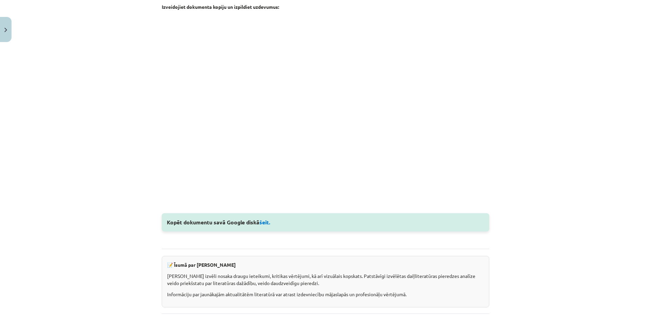
scroll to position [780, 0]
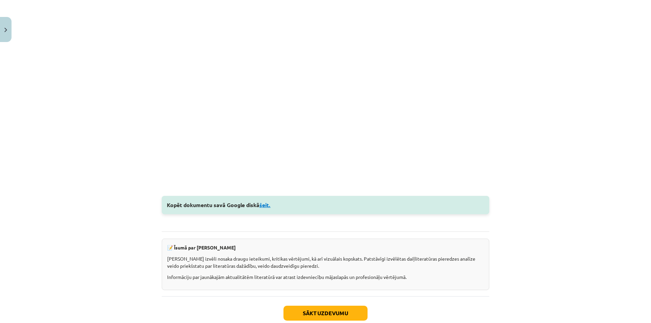
click at [264, 205] on link "šeit." at bounding box center [264, 204] width 11 height 7
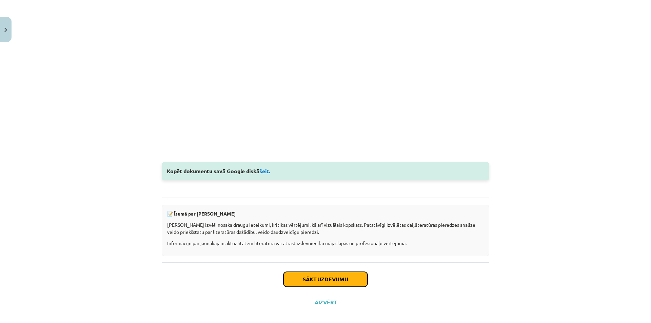
click at [315, 279] on button "Sākt uzdevumu" at bounding box center [326, 279] width 84 height 15
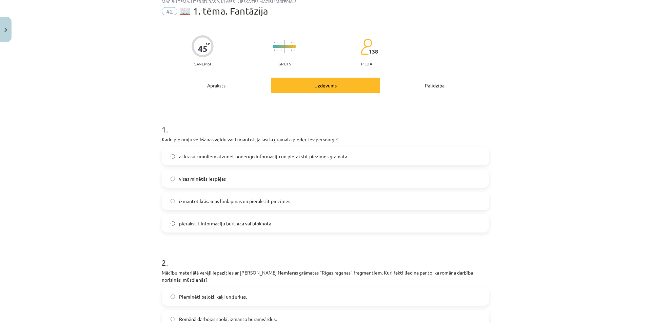
scroll to position [17, 0]
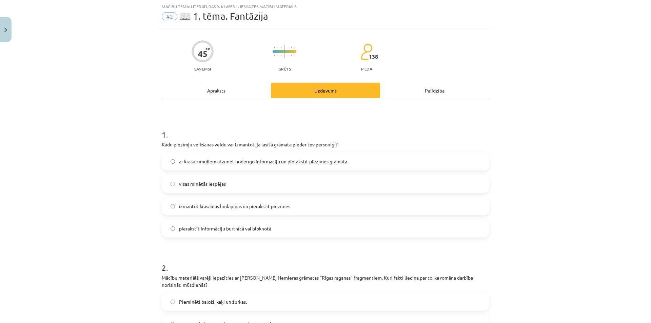
click at [240, 169] on label "ar krāsu zīmuļiem atzīmēt noderīgo informāciju un pierakstīt piezīmes grāmatā" at bounding box center [325, 161] width 326 height 17
click at [198, 182] on span "visas minētās iespējas" at bounding box center [202, 183] width 47 height 7
click at [175, 167] on label "ar krāsu zīmuļiem atzīmēt noderīgo informāciju un pierakstīt piezīmes grāmatā" at bounding box center [325, 161] width 326 height 17
click at [186, 186] on span "visas minētās iespējas" at bounding box center [202, 183] width 47 height 7
click at [196, 163] on span "ar krāsu zīmuļiem atzīmēt noderīgo informāciju un pierakstīt piezīmes grāmatā" at bounding box center [263, 161] width 168 height 7
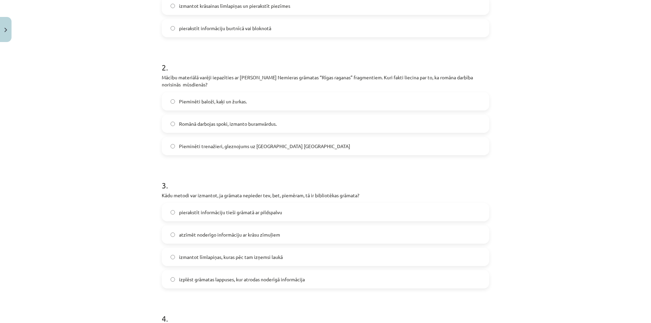
scroll to position [220, 0]
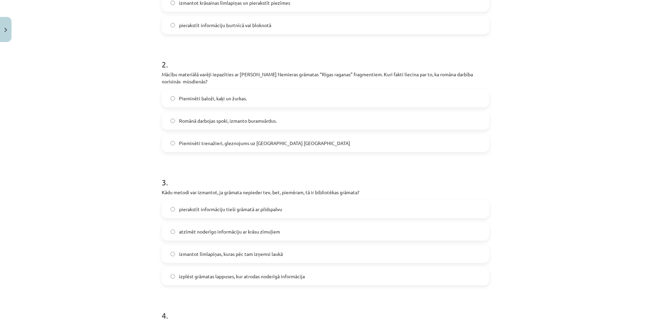
click at [246, 148] on label "Pieminēti trenažieri, gleznojums uz [GEOGRAPHIC_DATA] [GEOGRAPHIC_DATA]" at bounding box center [325, 143] width 326 height 17
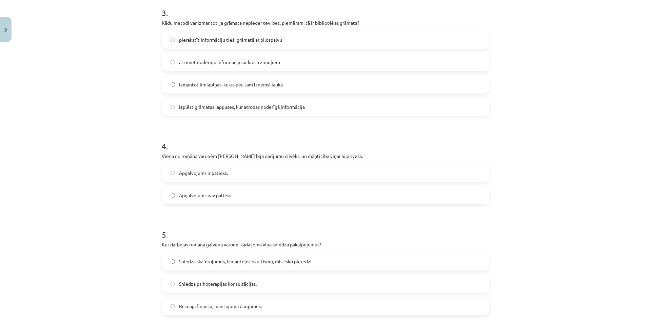
scroll to position [424, 0]
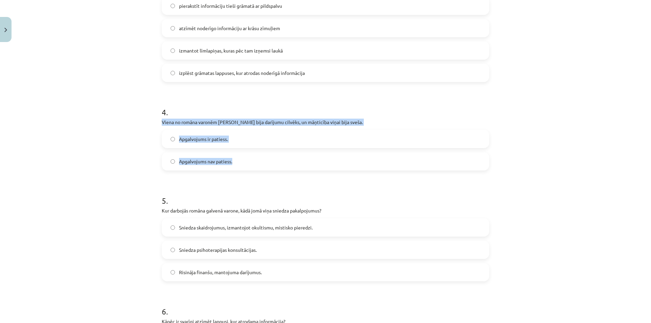
drag, startPoint x: 157, startPoint y: 120, endPoint x: 253, endPoint y: 159, distance: 104.2
click at [253, 159] on div "45 XP Saņemsi Grūts 138 pilda Apraksts Uzdevums Palīdzība 1 . Kādu piezīmju vei…" at bounding box center [326, 204] width 336 height 1166
copy div "Viena no romāna varonēm [PERSON_NAME] bija darījumu cilvēks, un māņticība viņai…"
click at [186, 163] on span "Apgalvojums nav patiess." at bounding box center [205, 161] width 53 height 7
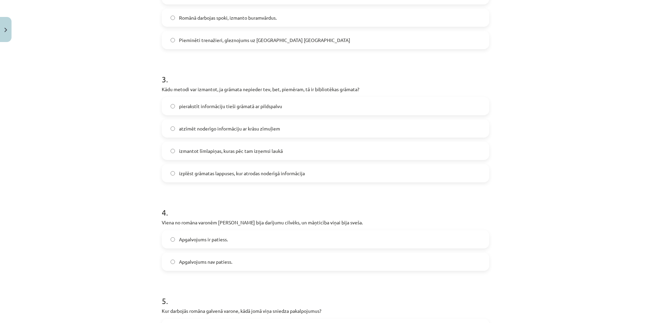
scroll to position [322, 0]
click at [241, 157] on label "izmantot līmlapiņas, kuras pēc tam izņemsi laukā" at bounding box center [325, 152] width 326 height 17
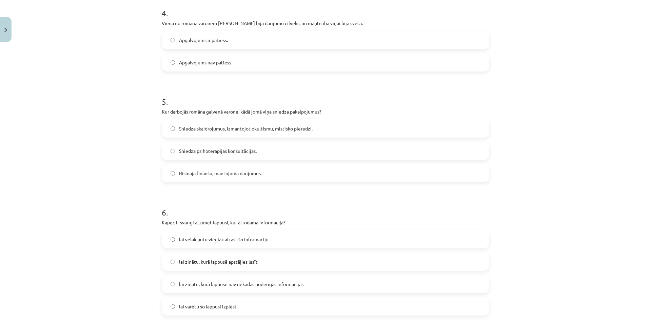
scroll to position [526, 0]
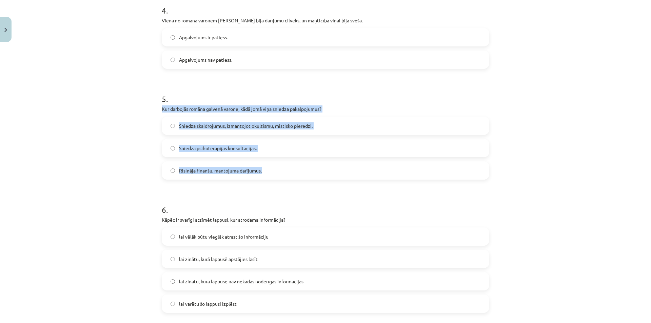
drag, startPoint x: 159, startPoint y: 110, endPoint x: 266, endPoint y: 144, distance: 112.3
click at [268, 170] on div "45 XP Saņemsi Grūts 138 pilda Apraksts Uzdevums Palīdzība 1 . Kādu piezīmju vei…" at bounding box center [326, 102] width 336 height 1166
copy div "Kur darbojās romāna galvenā varone, kādā jomā viņa sniedza pakalpojumus? Sniedz…"
click at [198, 122] on label "Sniedza skaidrojumus, izmantojot okultismu, mistisko pieredzi." at bounding box center [325, 125] width 326 height 17
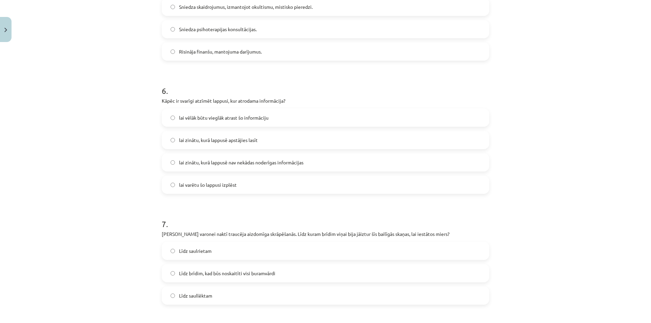
scroll to position [661, 0]
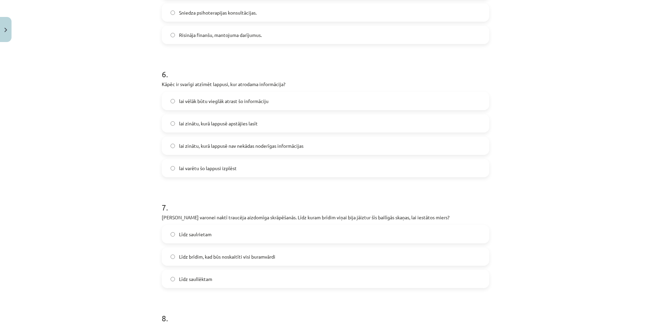
click at [192, 98] on span "lai vēlāk būtu vieglāk atrast šo informāciju" at bounding box center [224, 101] width 90 height 7
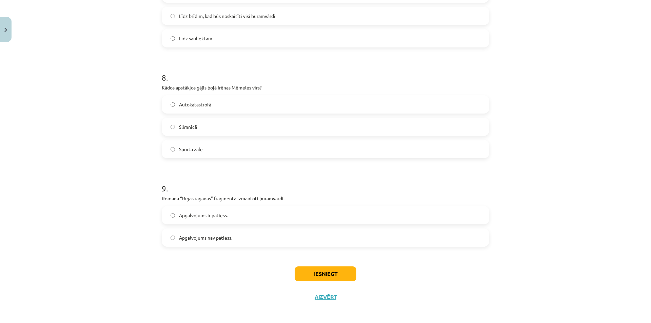
scroll to position [905, 0]
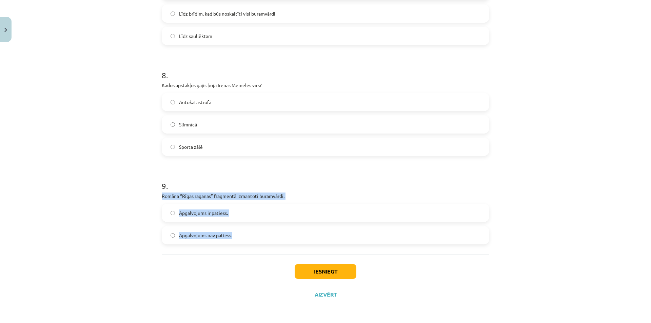
drag, startPoint x: 159, startPoint y: 196, endPoint x: 246, endPoint y: 253, distance: 104.2
copy div "Romāna “Rīgas raganas” fragmentā izmantoti buramvārdi. Apgalvojums ir patiess. …"
click at [219, 214] on span "Apgalvojums ir patiess." at bounding box center [203, 213] width 49 height 7
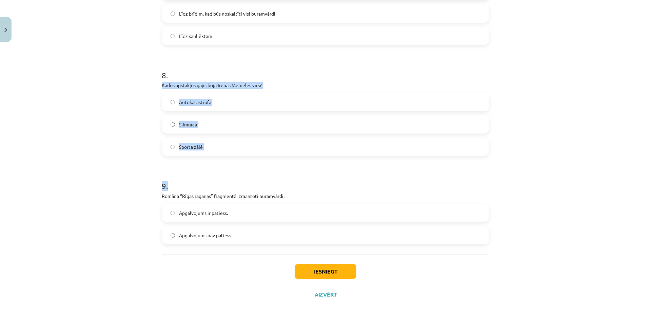
drag, startPoint x: 159, startPoint y: 81, endPoint x: 204, endPoint y: 139, distance: 73.7
copy form "Kādos apstākļos gājis bojā Irēnas Mēmeles vīrs? Autokatastrofā Slimnīcā Sporta …"
click at [171, 151] on label "Sporta zālē" at bounding box center [325, 146] width 326 height 17
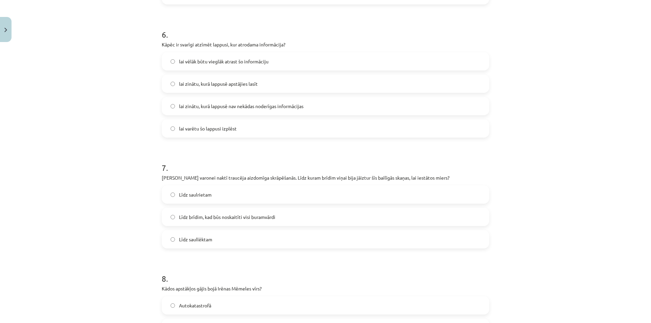
scroll to position [735, 0]
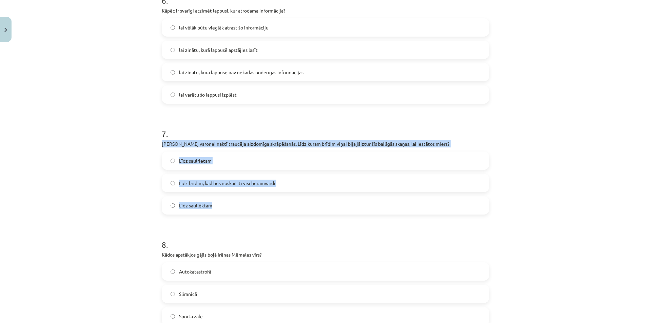
drag, startPoint x: 158, startPoint y: 140, endPoint x: 230, endPoint y: 205, distance: 96.3
copy div "[PERSON_NAME] varonei naktī traucēja aizdomīga skrāpēšanās. Līdz kuram brīdim v…"
click at [209, 208] on span "Līdz saullēktam" at bounding box center [195, 205] width 33 height 7
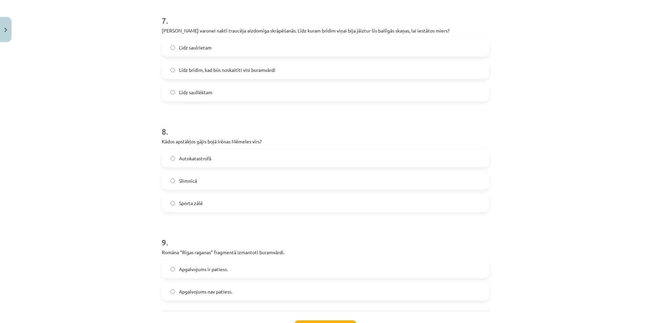
scroll to position [905, 0]
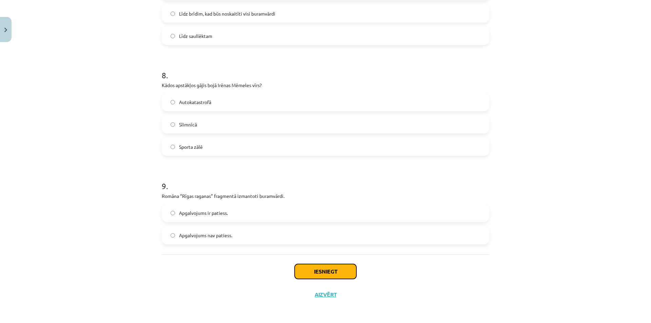
click at [340, 265] on button "Iesniegt" at bounding box center [326, 271] width 62 height 15
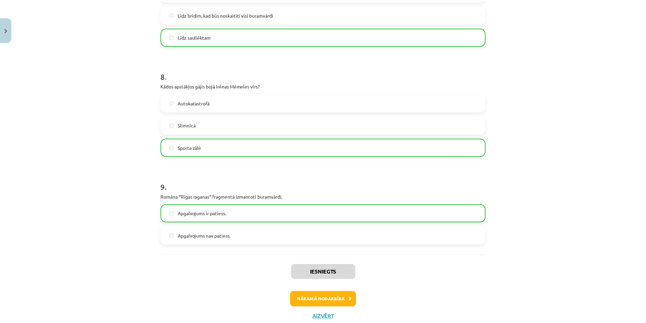
scroll to position [926, 0]
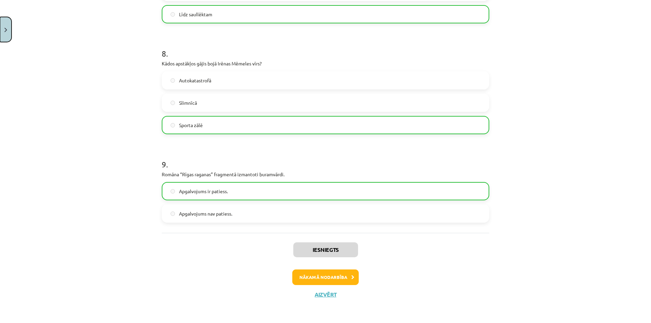
drag, startPoint x: 5, startPoint y: 28, endPoint x: 10, endPoint y: 44, distance: 17.3
click at [5, 29] on img "Close" at bounding box center [5, 30] width 3 height 4
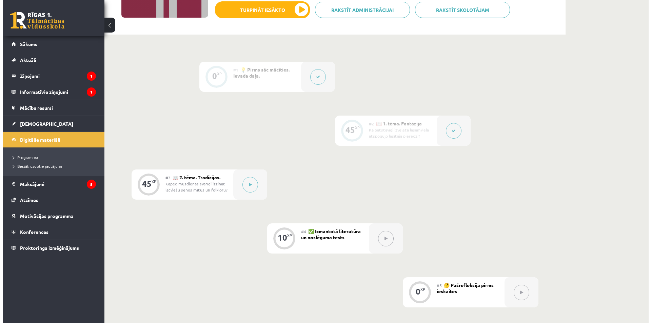
scroll to position [136, 0]
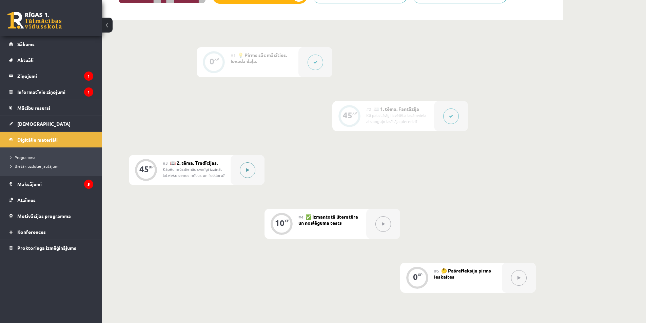
click at [249, 171] on button at bounding box center [248, 170] width 16 height 16
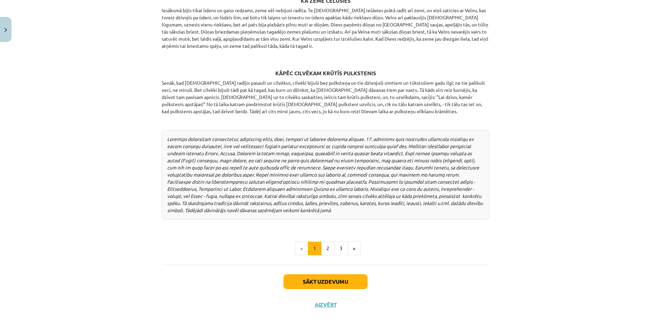
scroll to position [842, 0]
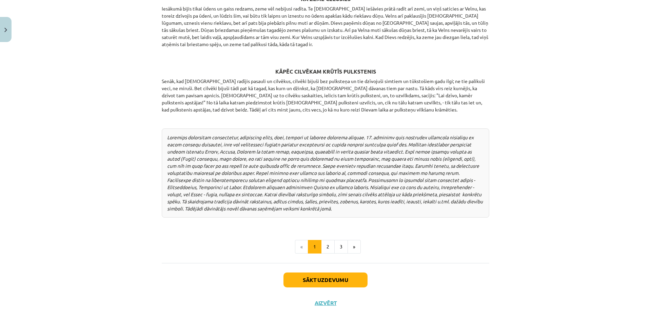
click at [326, 242] on button "2" at bounding box center [328, 247] width 14 height 14
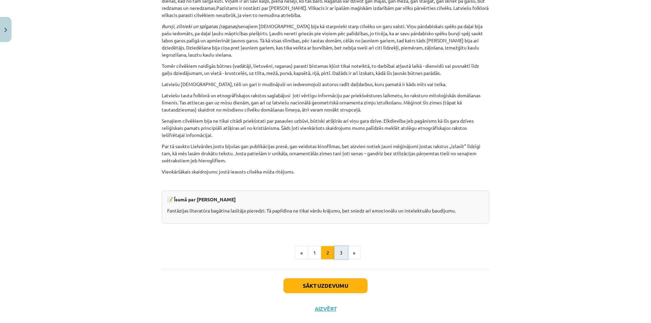
click at [339, 246] on button "3" at bounding box center [341, 253] width 14 height 14
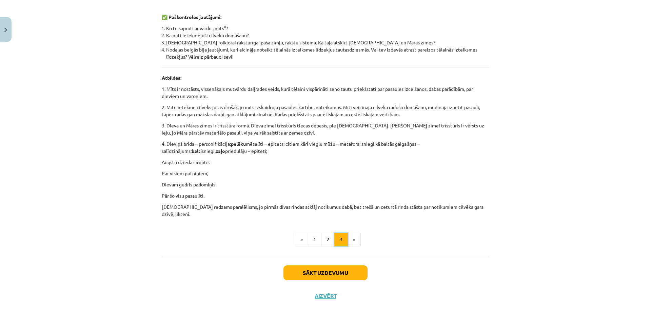
scroll to position [307, 0]
click at [314, 235] on button "1" at bounding box center [315, 239] width 14 height 14
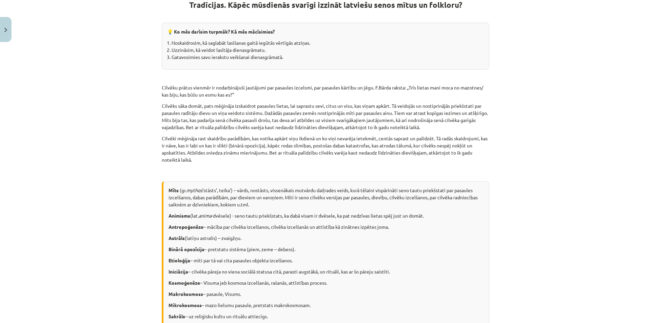
scroll to position [129, 0]
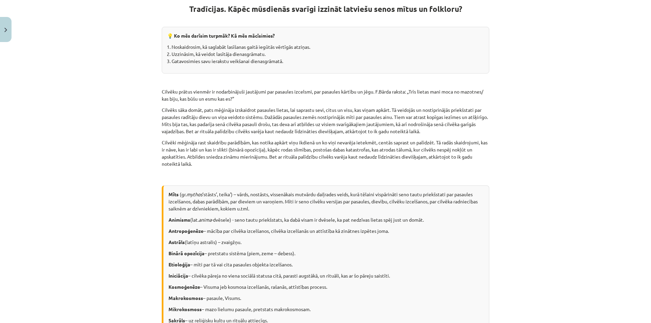
drag, startPoint x: 321, startPoint y: 218, endPoint x: 213, endPoint y: 194, distance: 110.5
click at [214, 194] on p "Mīts (gr. mythos 'stāsts’, teika') – vārds, nostāsts, vissenākais mutvārdu daiļ…" at bounding box center [326, 201] width 315 height 21
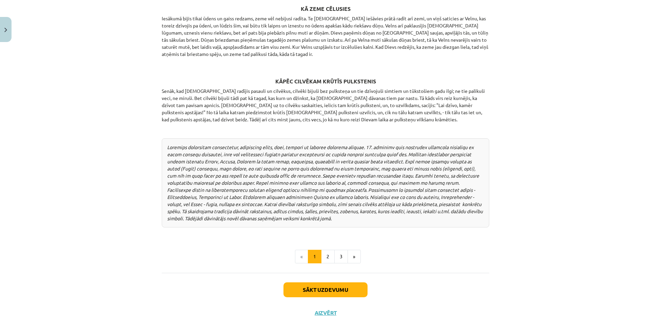
scroll to position [842, 0]
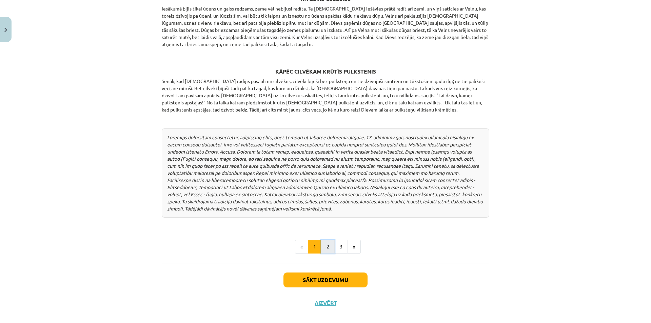
click at [327, 241] on button "2" at bounding box center [328, 247] width 14 height 14
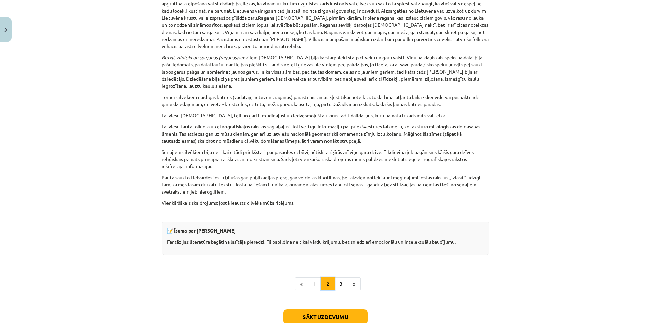
scroll to position [1603, 0]
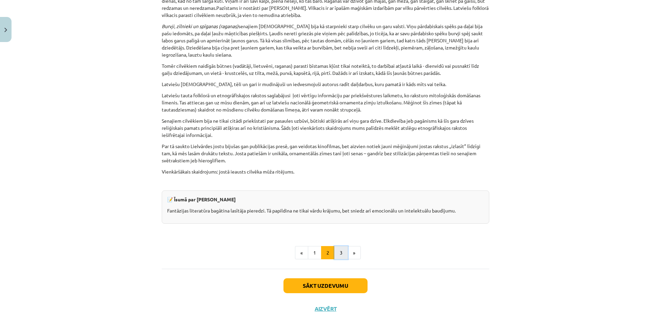
click at [339, 246] on button "3" at bounding box center [341, 253] width 14 height 14
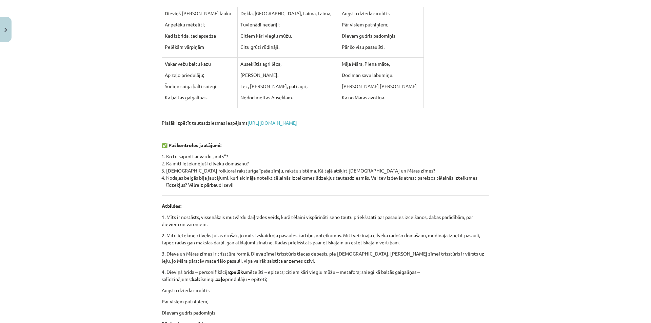
scroll to position [307, 0]
